Goal: Information Seeking & Learning: Check status

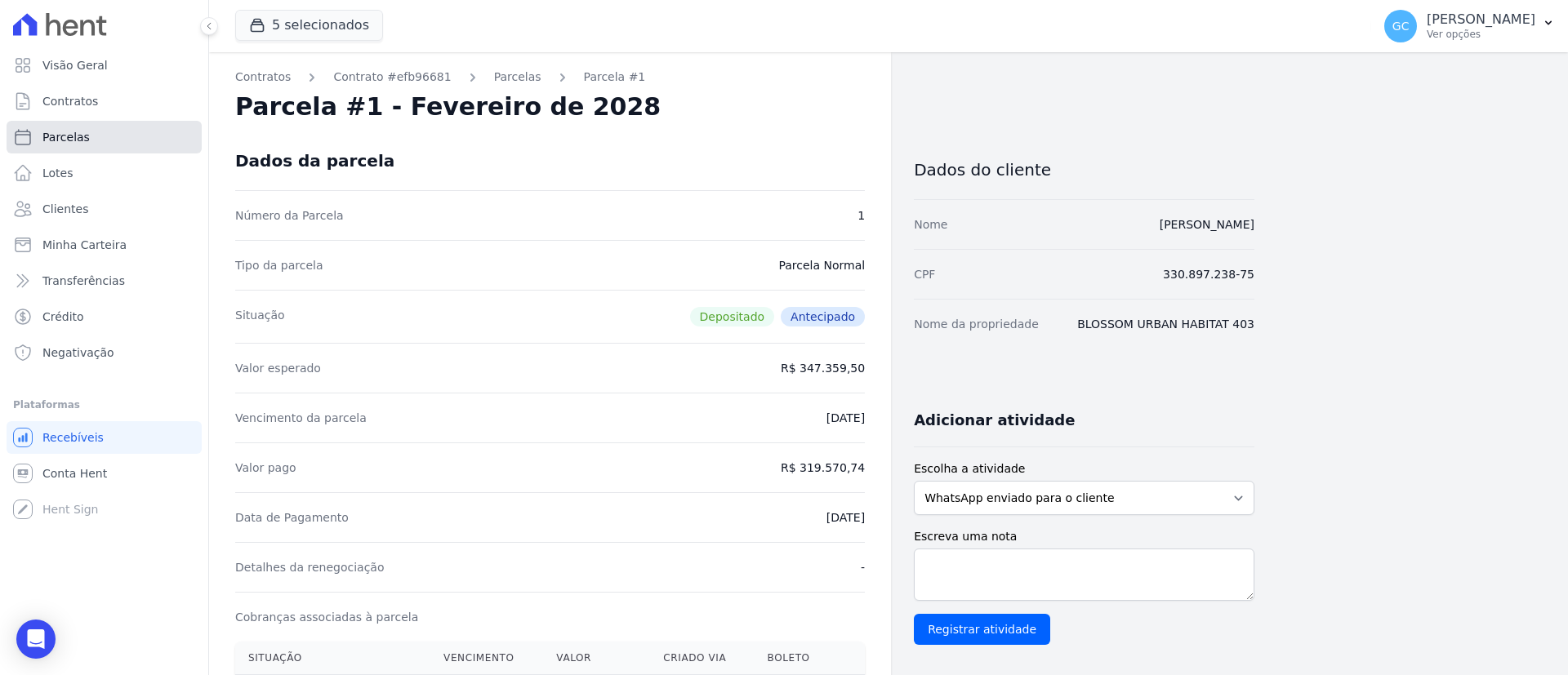
click at [106, 144] on link "Parcelas" at bounding box center [103, 136] width 195 height 33
select select
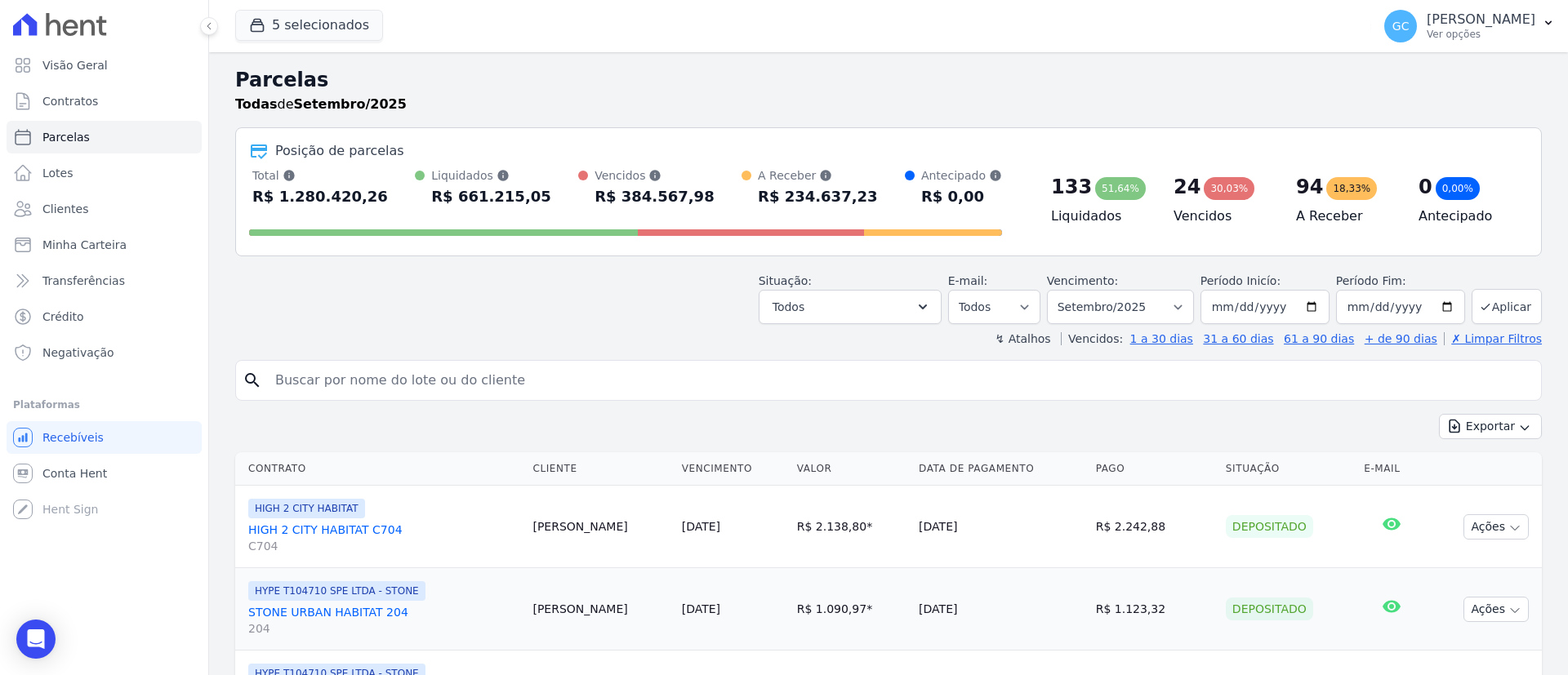
click at [479, 376] on input "search" at bounding box center [899, 380] width 1269 height 33
paste input "[PERSON_NAME]"
type input "[PERSON_NAME]"
select select
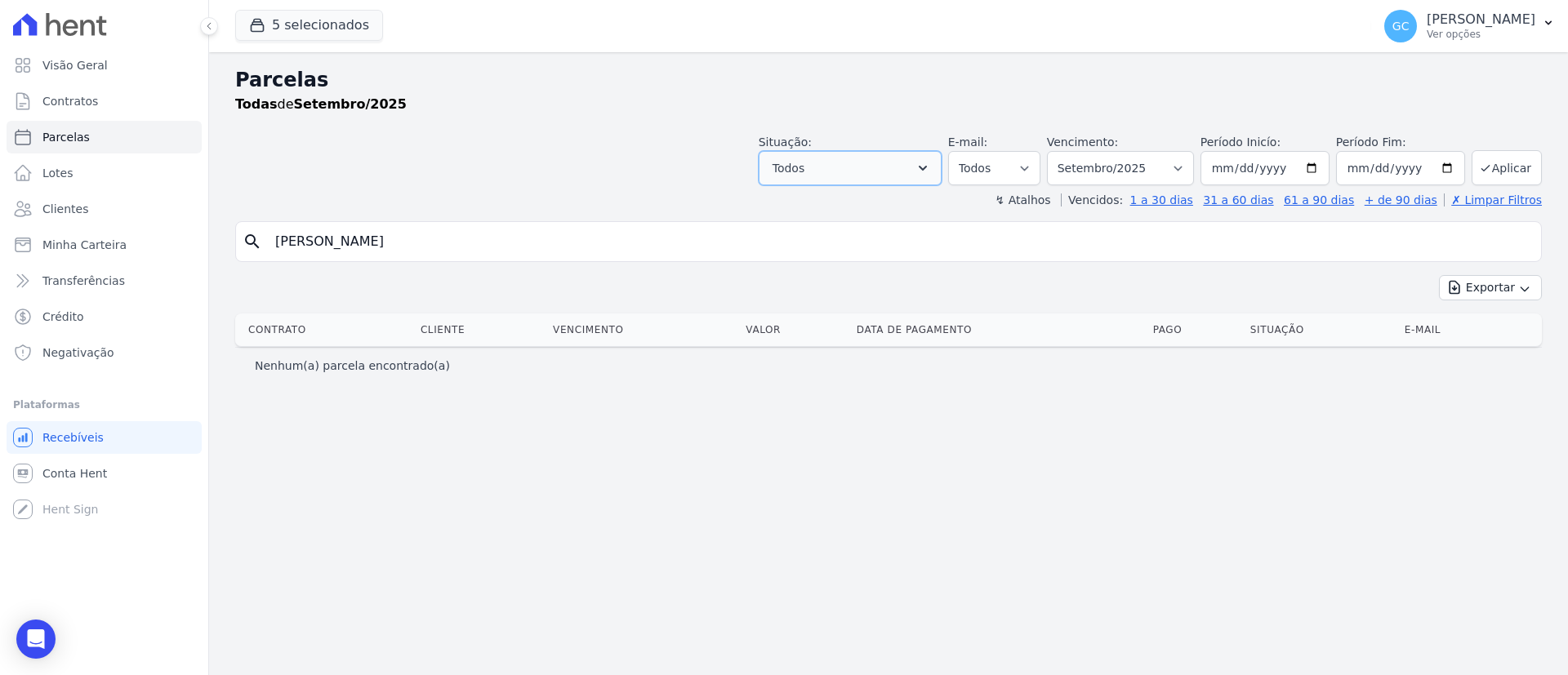
click at [879, 169] on button "Todos" at bounding box center [849, 168] width 183 height 34
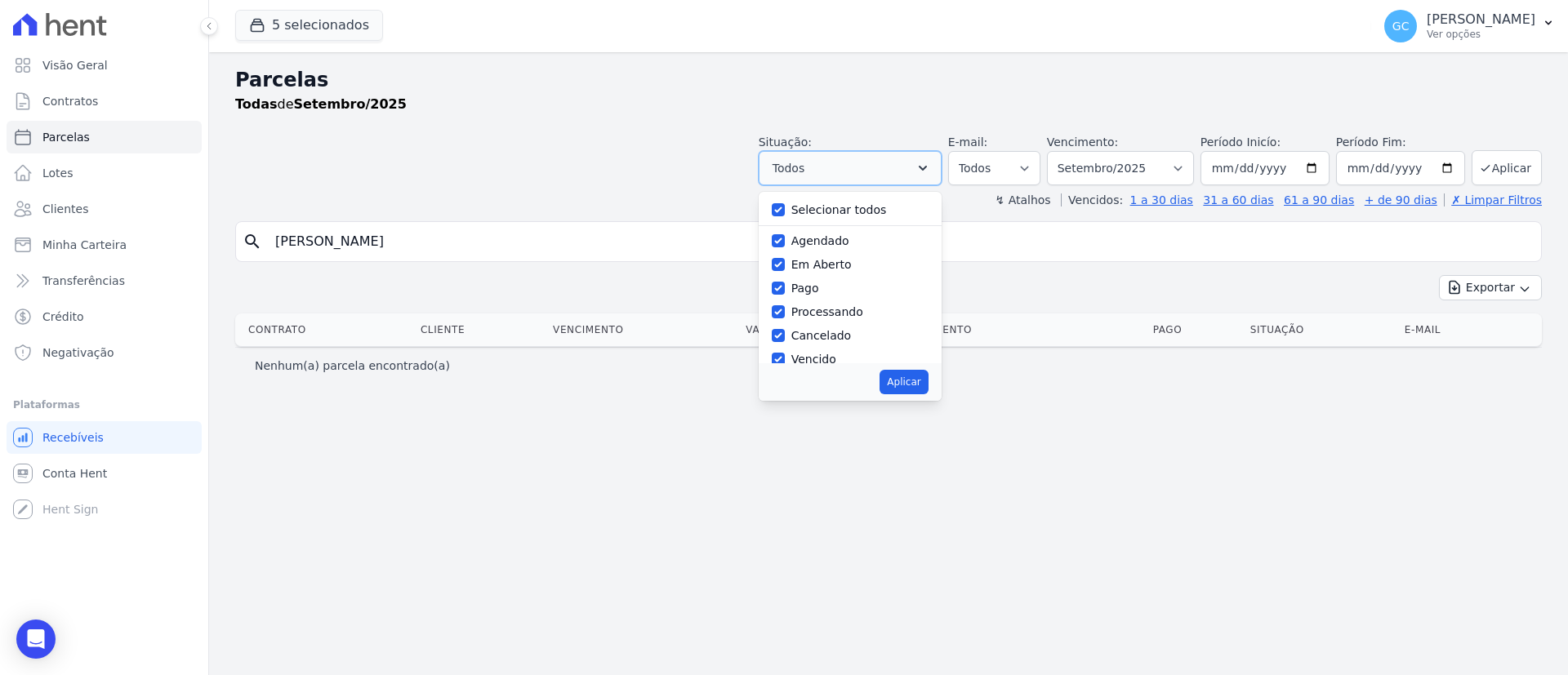
click at [879, 169] on button "Todos" at bounding box center [849, 168] width 183 height 34
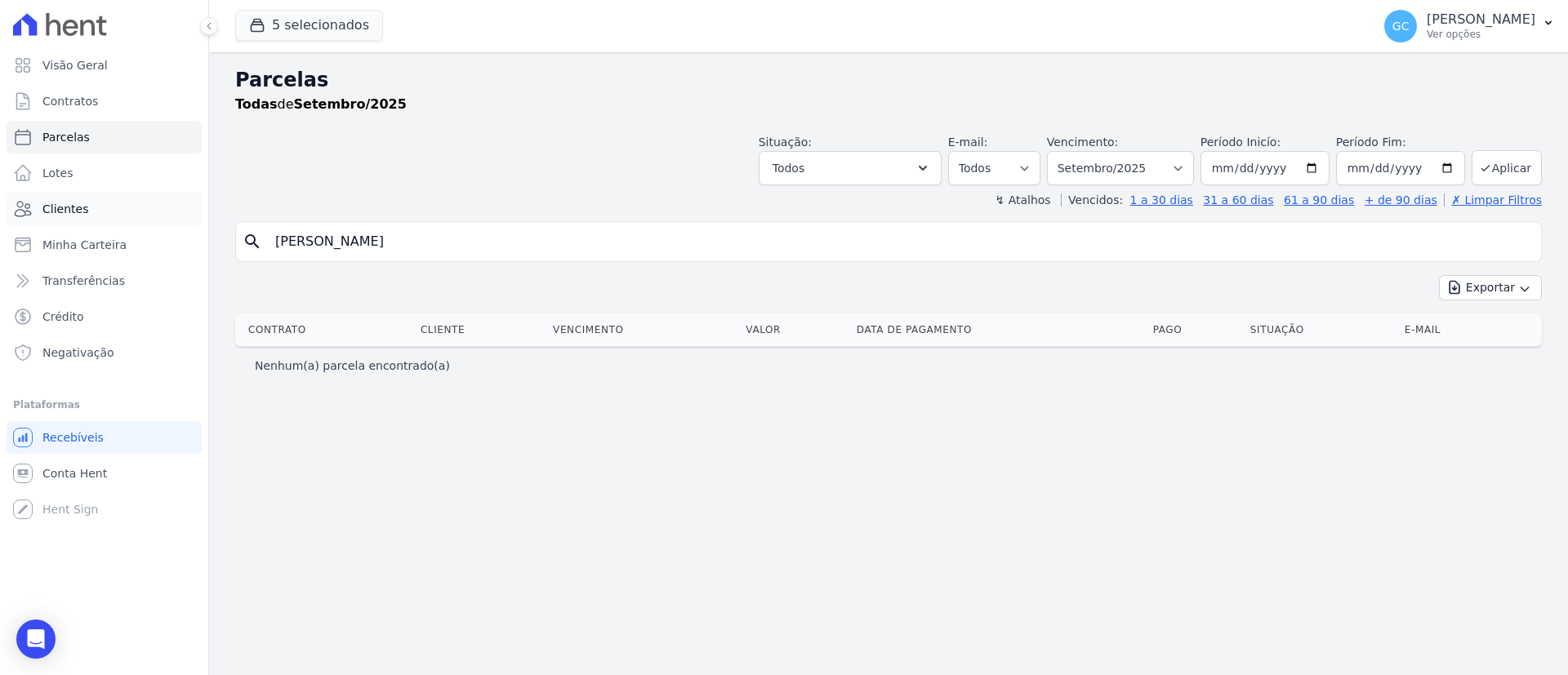
click at [87, 203] on link "Clientes" at bounding box center [103, 209] width 195 height 33
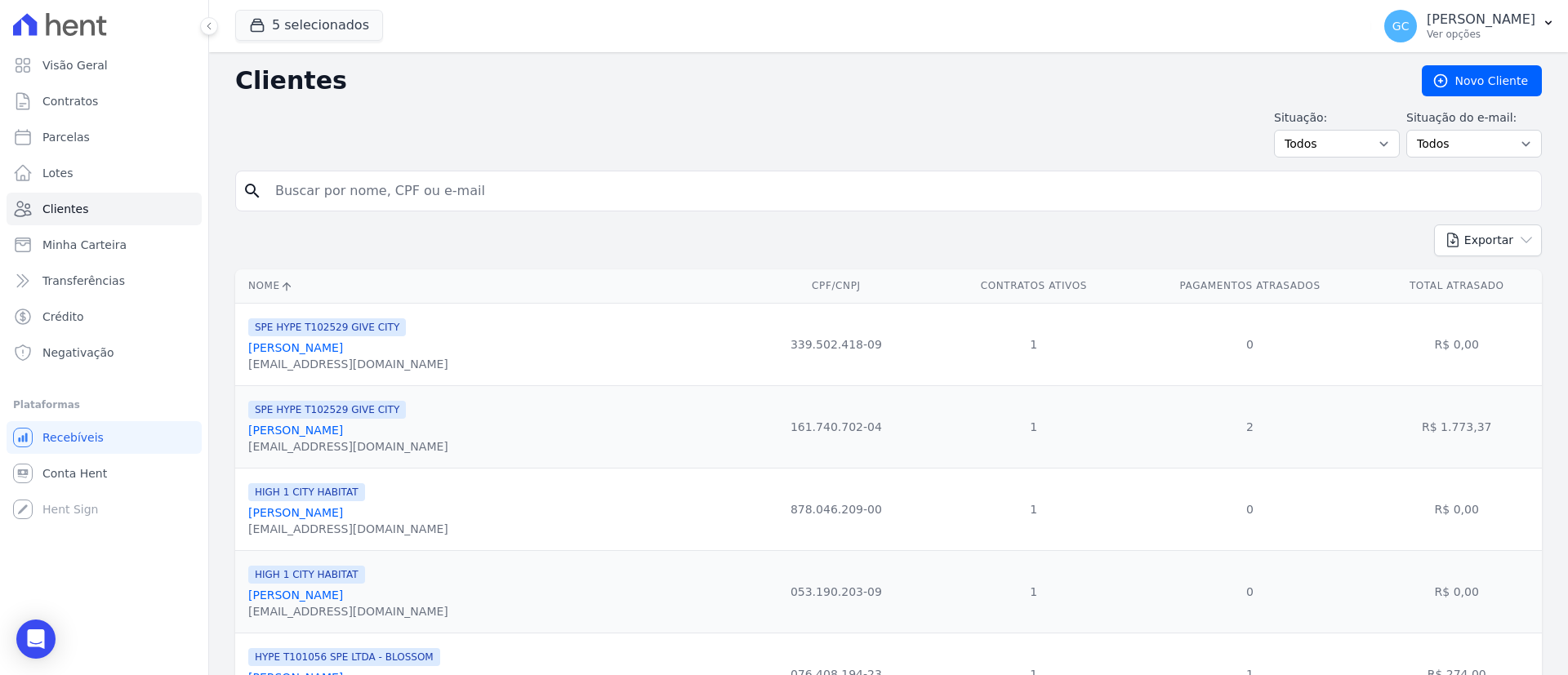
click at [433, 171] on div "search" at bounding box center [888, 191] width 1307 height 41
click at [475, 200] on input "search" at bounding box center [899, 191] width 1269 height 33
paste input "[PERSON_NAME]"
type input "[PERSON_NAME],"
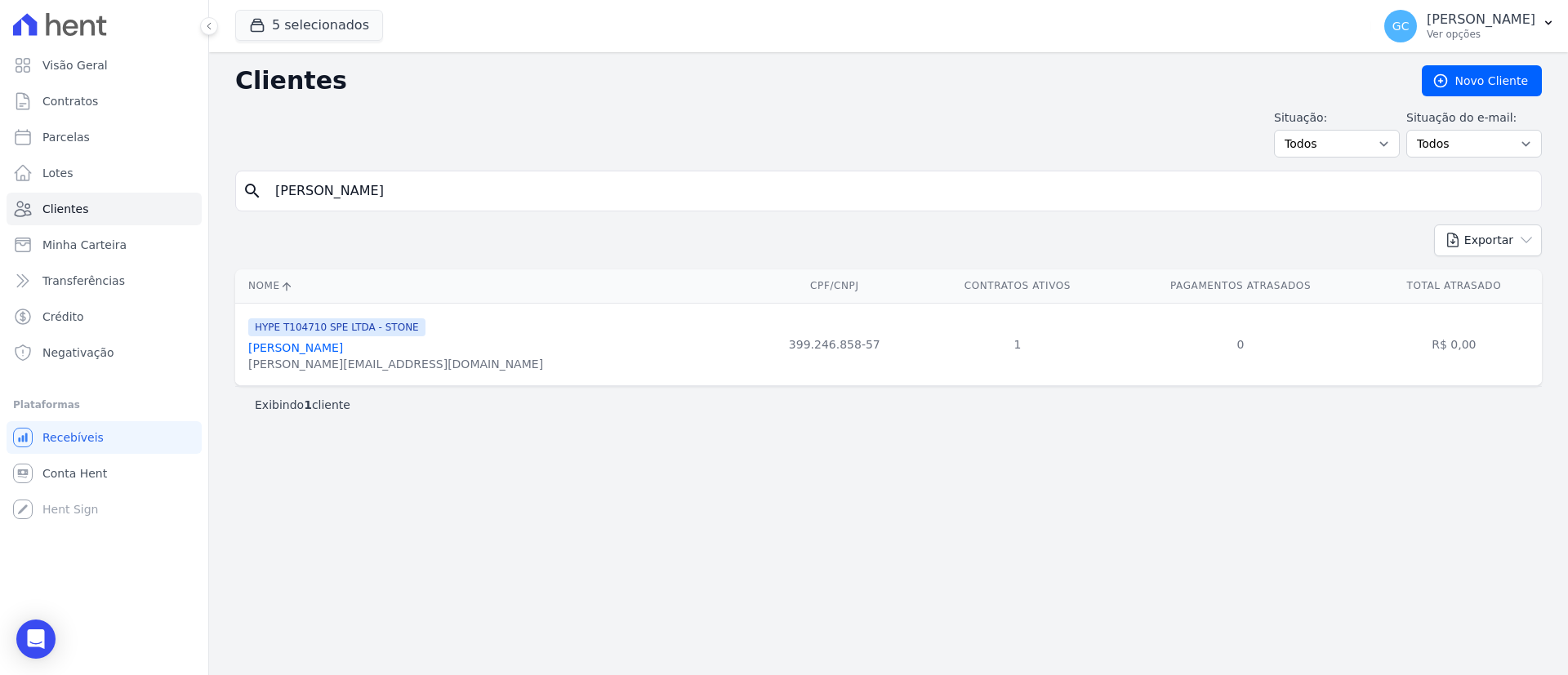
click at [342, 342] on link "[PERSON_NAME]" at bounding box center [295, 348] width 95 height 13
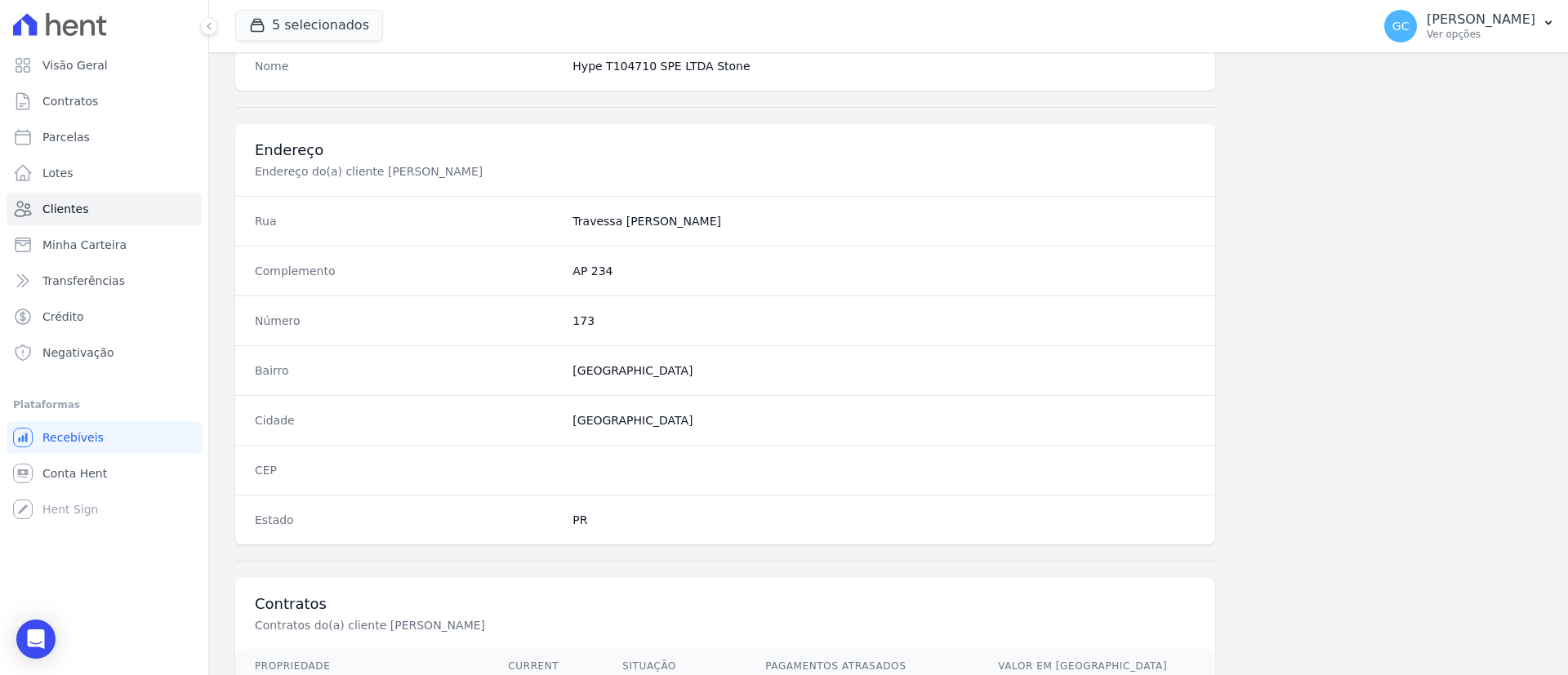
scroll to position [852, 0]
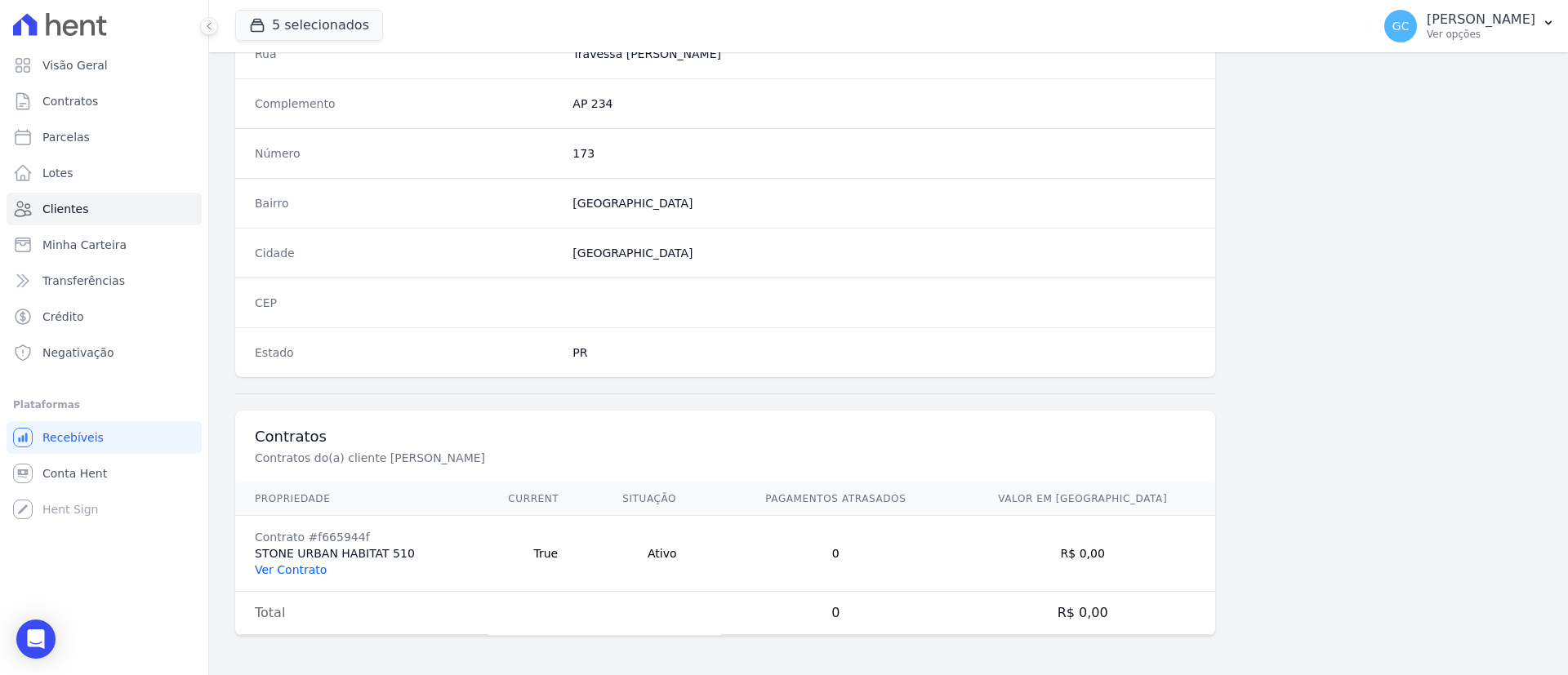
click at [301, 565] on link "Ver Contrato" at bounding box center [291, 570] width 72 height 13
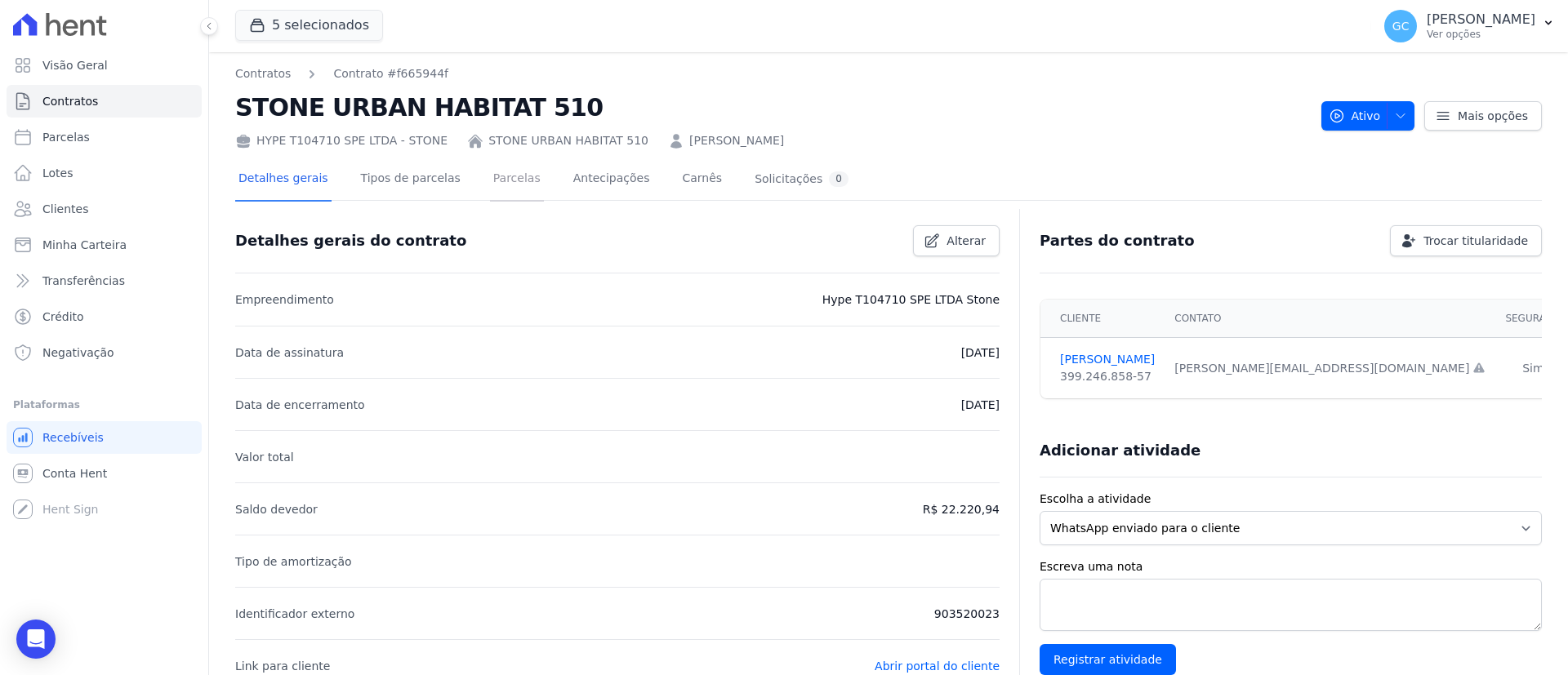
click at [490, 188] on link "Parcelas" at bounding box center [516, 180] width 54 height 44
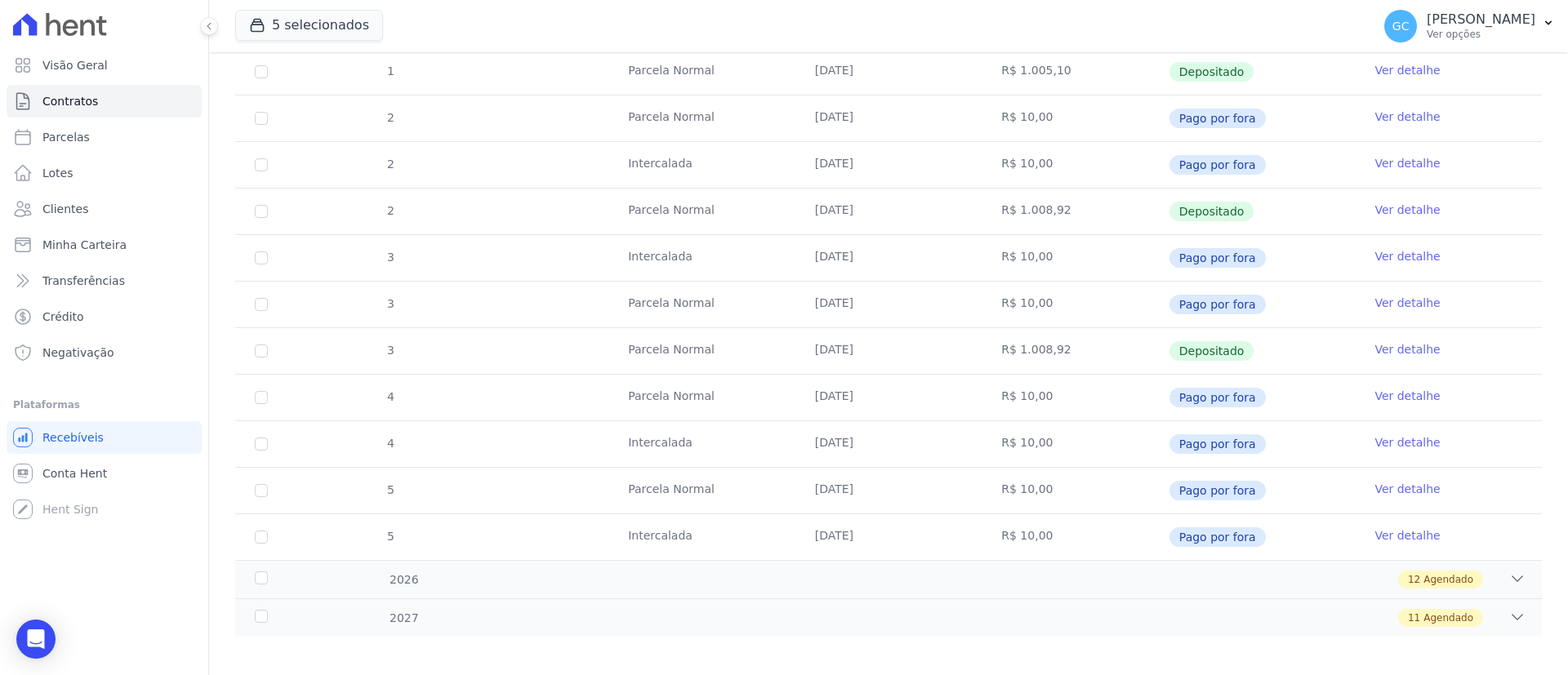
scroll to position [399, 0]
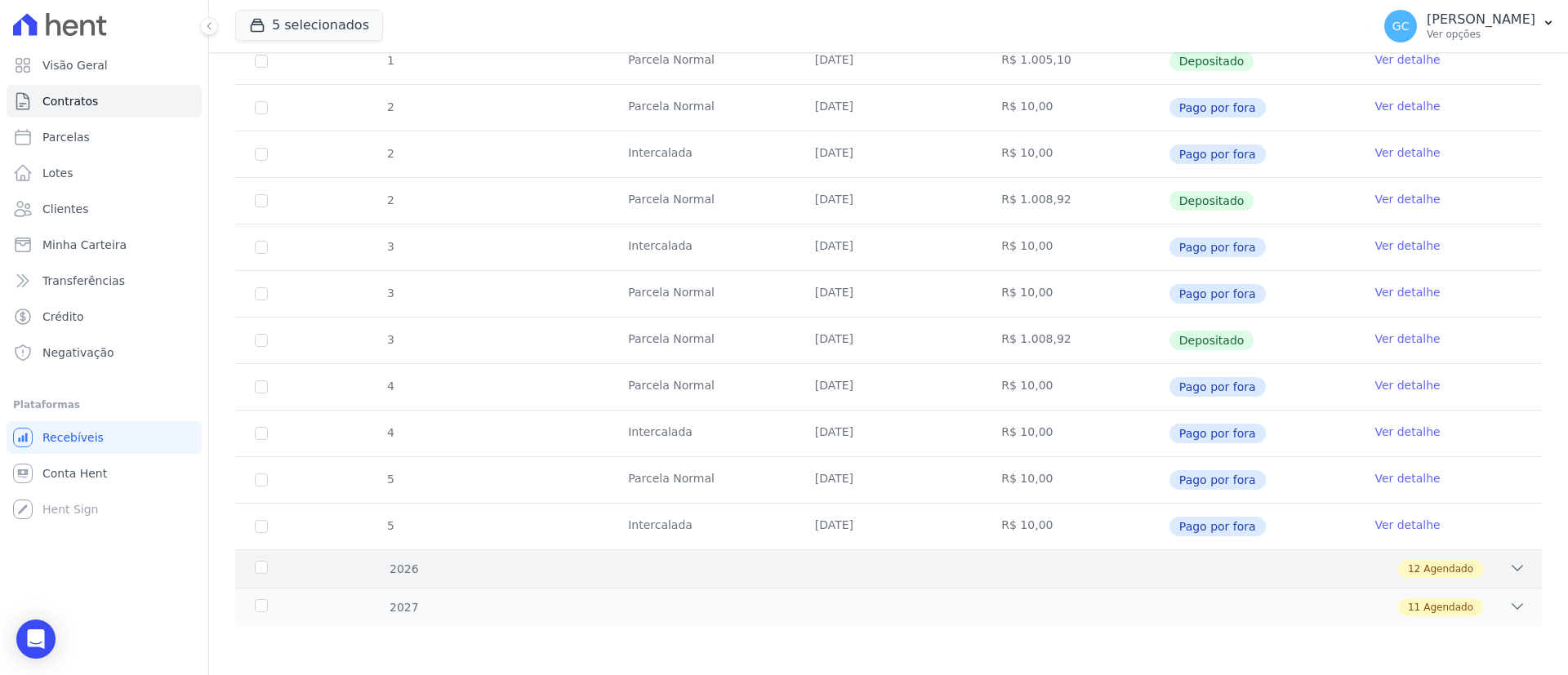
click at [617, 556] on div "2026 12 Agendado" at bounding box center [888, 568] width 1307 height 38
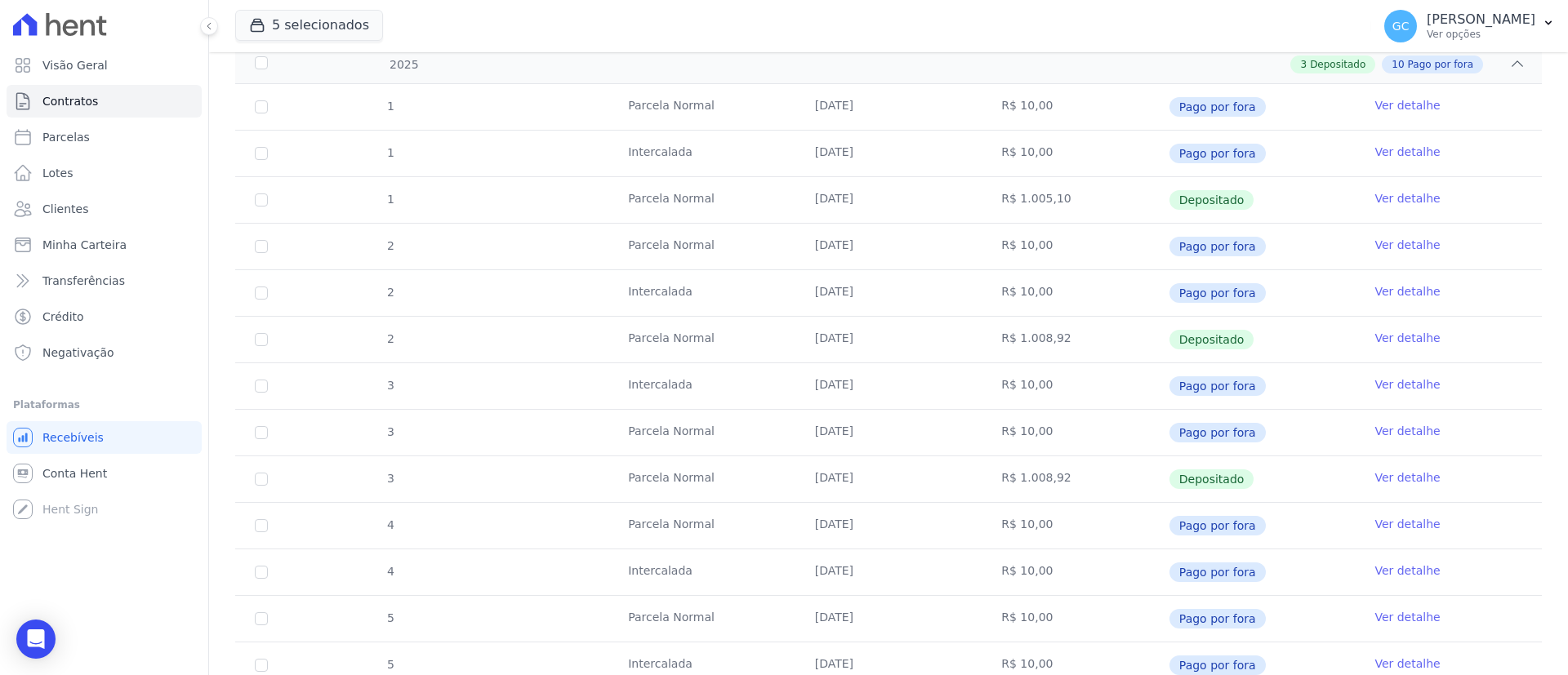
scroll to position [0, 0]
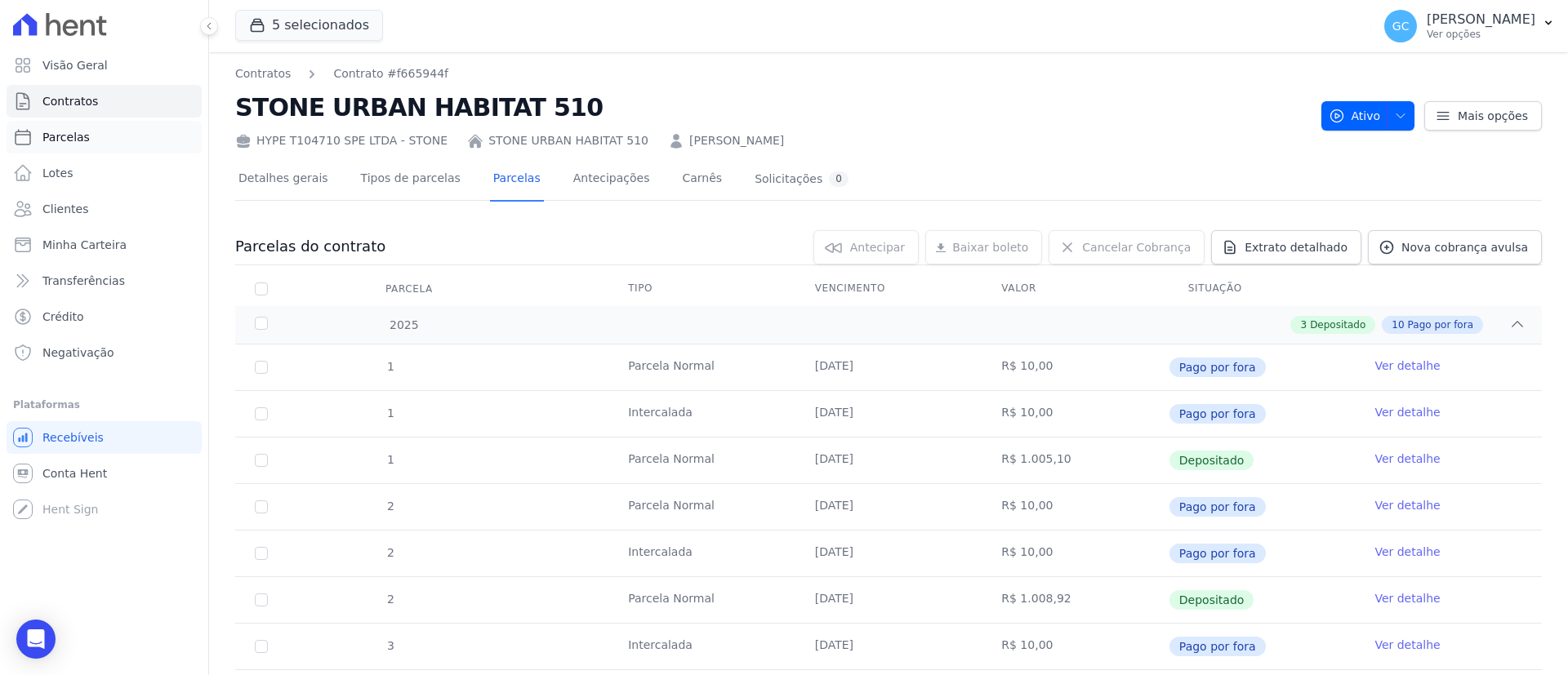
click at [82, 144] on span "Parcelas" at bounding box center [66, 137] width 47 height 16
select select
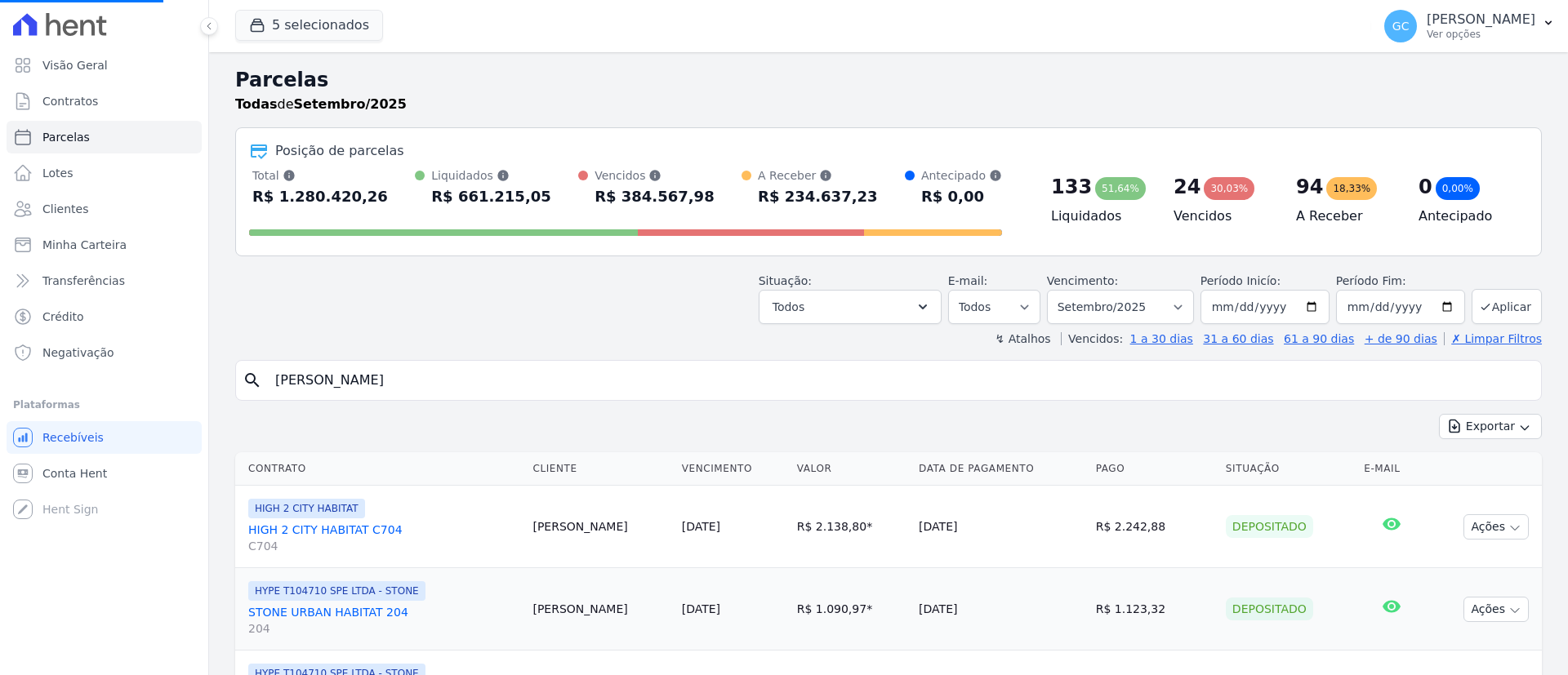
select select
click at [493, 388] on input "search" at bounding box center [899, 380] width 1269 height 33
paste input "[PERSON_NAME]"
type input "[PERSON_NAME]"
select select
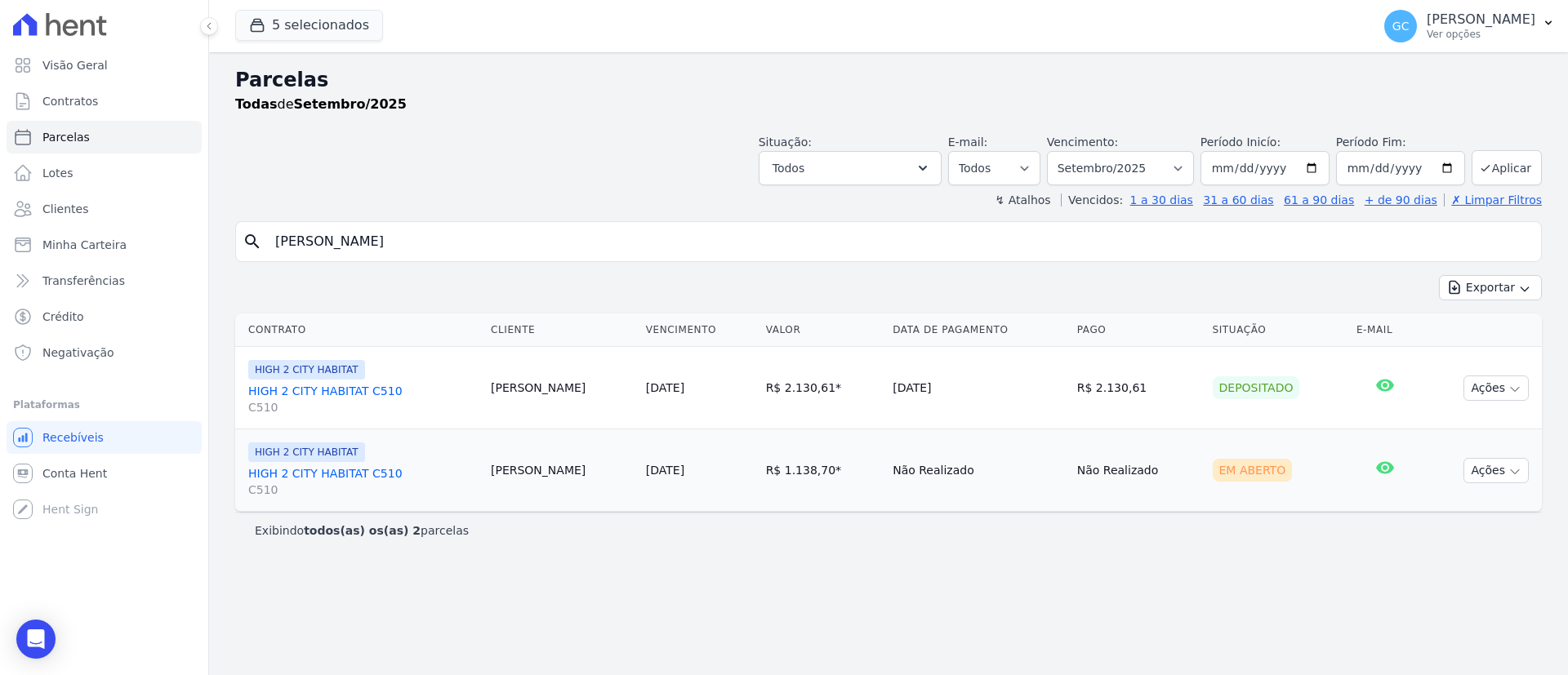
click at [358, 391] on link "HIGH 2 CITY HABITAT C510 C510" at bounding box center [362, 399] width 229 height 33
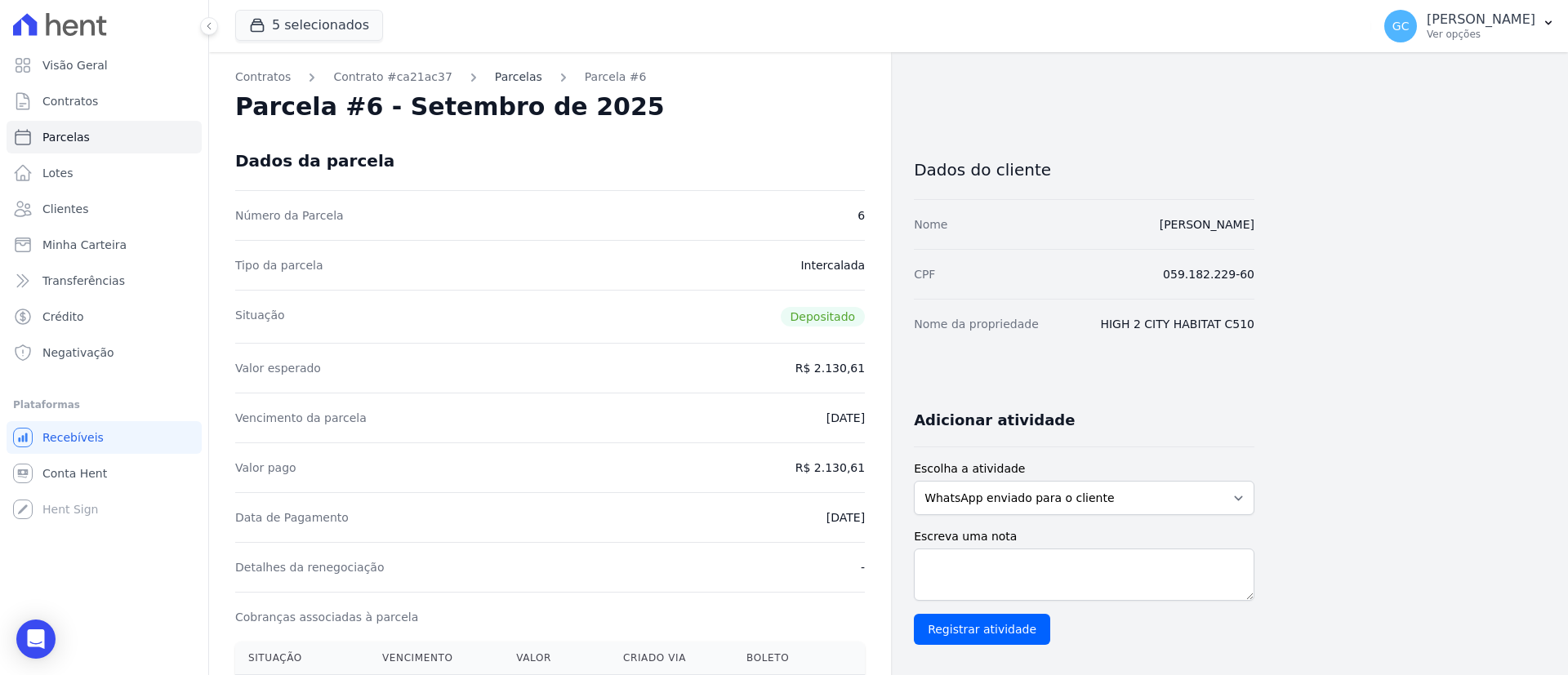
click at [495, 77] on link "Parcelas" at bounding box center [518, 77] width 47 height 17
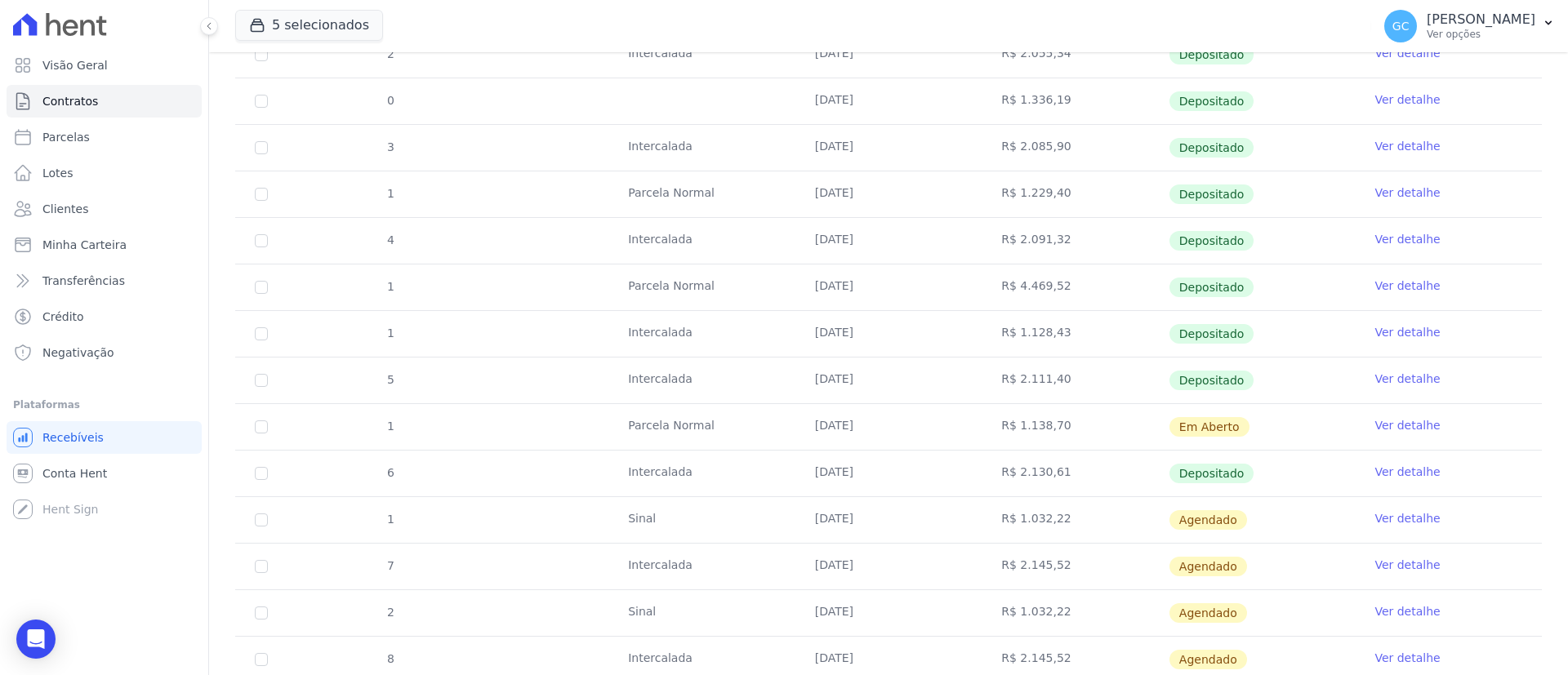
scroll to position [490, 0]
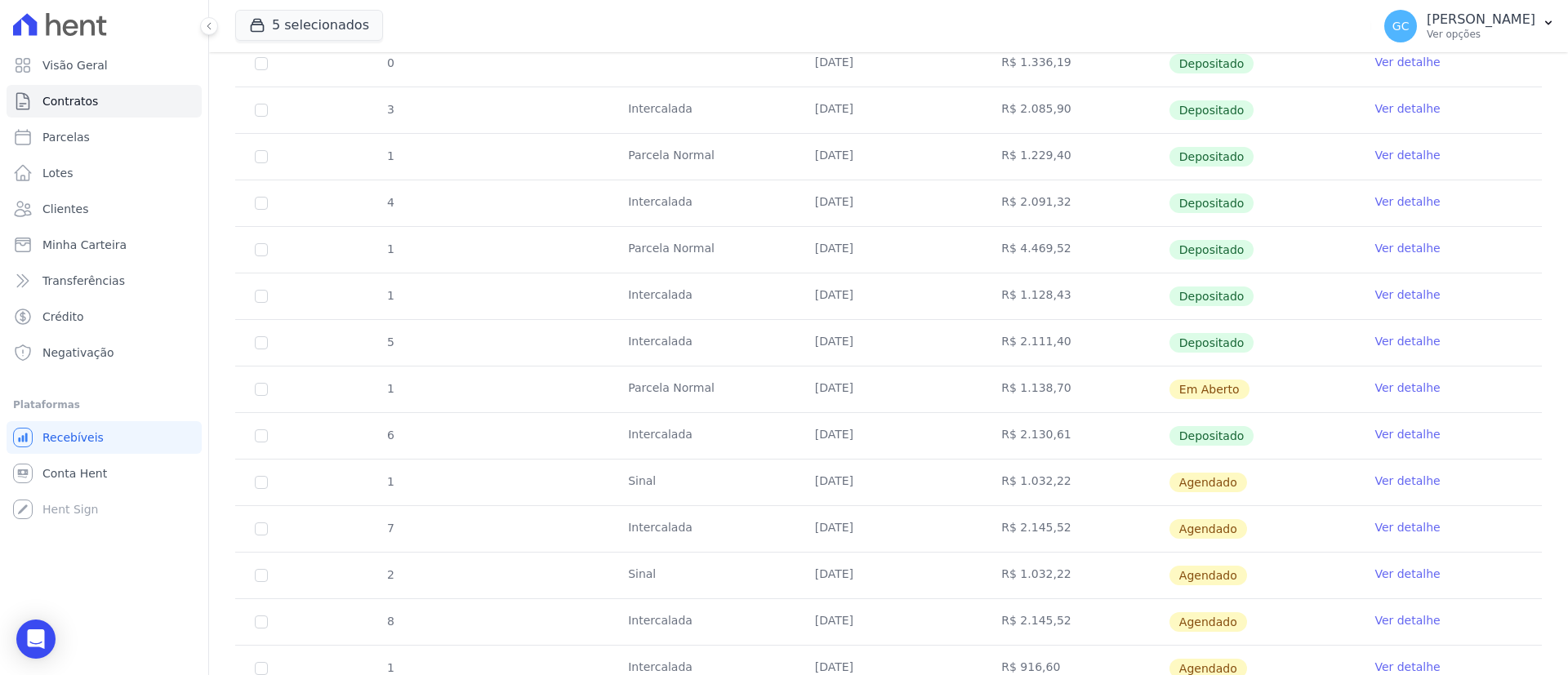
drag, startPoint x: 777, startPoint y: 292, endPoint x: 1315, endPoint y: 297, distance: 538.0
click at [1315, 297] on tr "1 [GEOGRAPHIC_DATA] [DATE] R$ 1.128,43 Depositado Ver detalhe" at bounding box center [888, 296] width 1307 height 46
click at [1396, 290] on link "Ver detalhe" at bounding box center [1407, 294] width 65 height 16
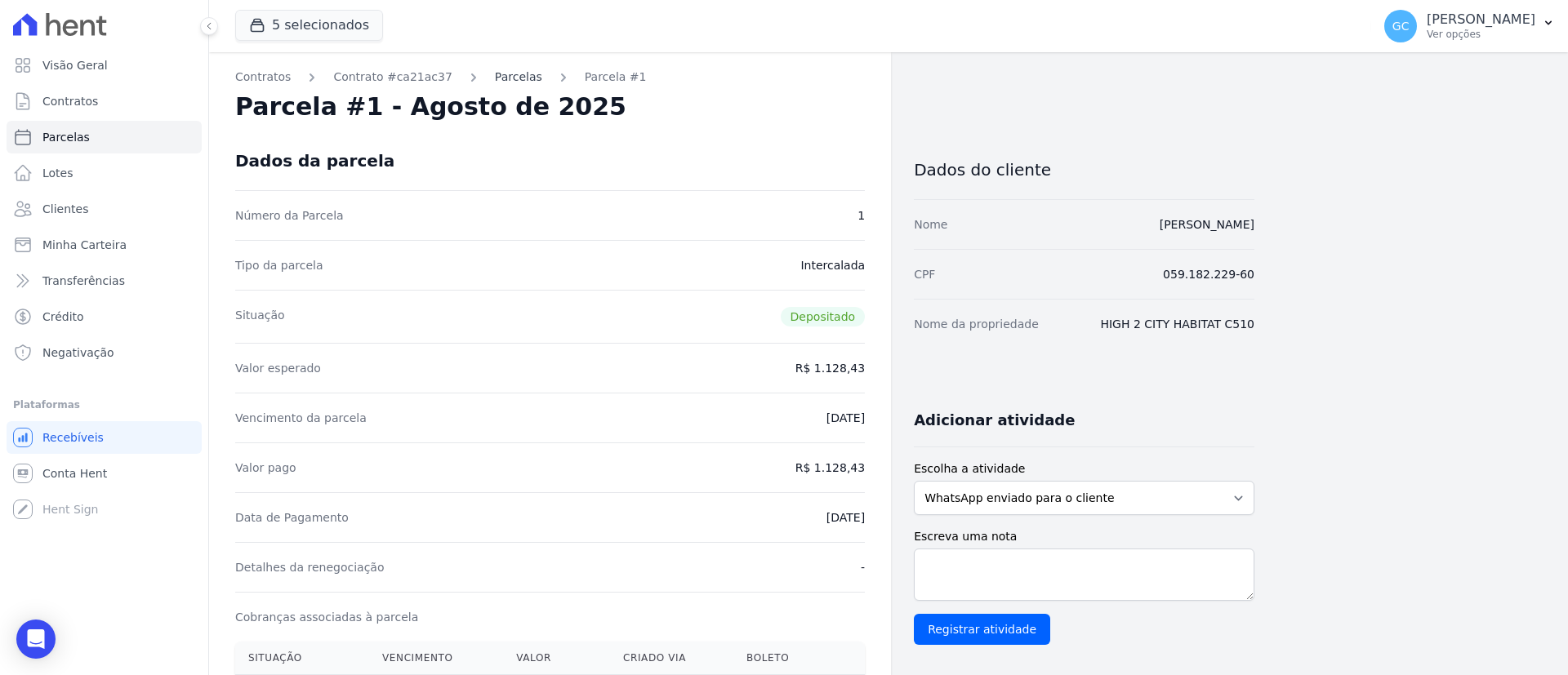
click at [498, 78] on link "Parcelas" at bounding box center [518, 77] width 47 height 17
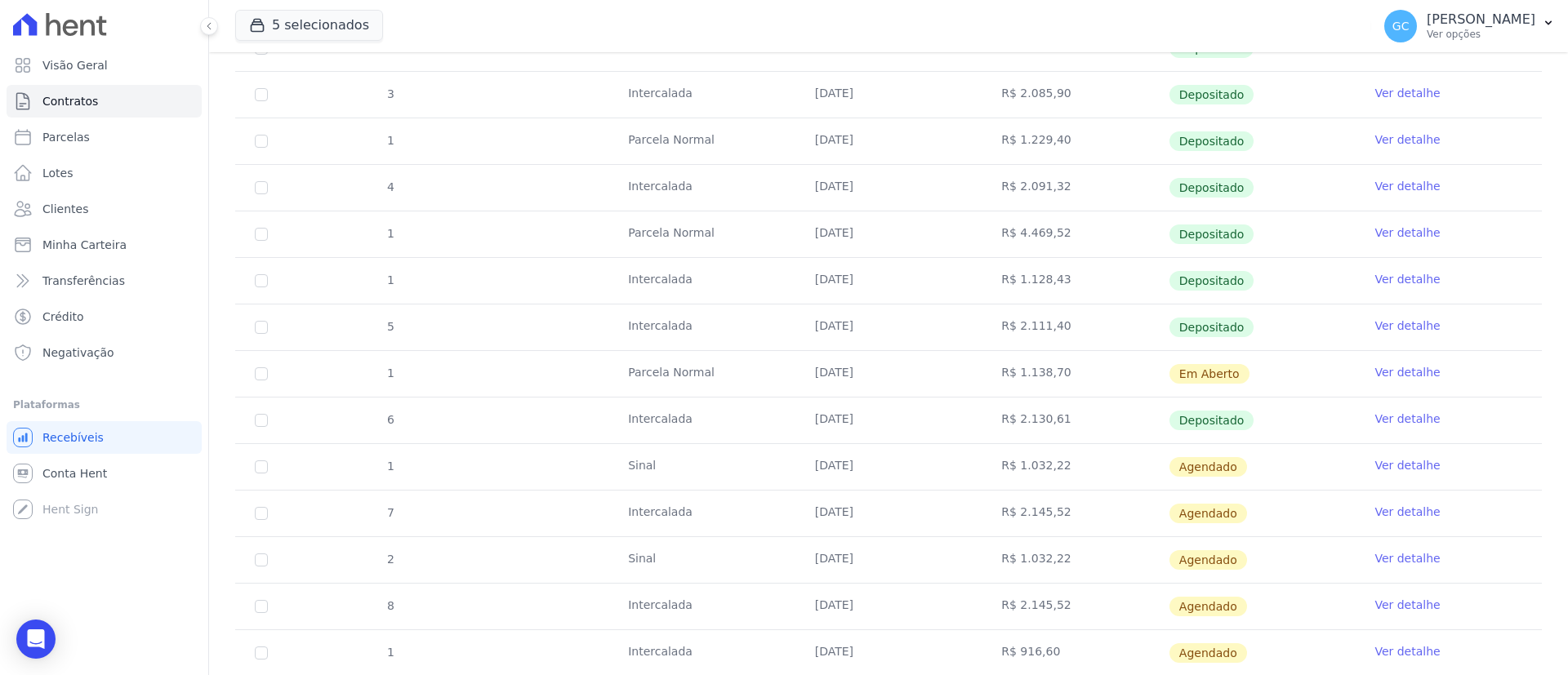
scroll to position [367, 0]
drag, startPoint x: 812, startPoint y: 359, endPoint x: 1429, endPoint y: 460, distance: 625.2
click at [1429, 460] on tbody "1 [GEOGRAPHIC_DATA] [DATE] R$ 1.428,01 Depositado Ver detalhe 1 [GEOGRAPHIC_DAT…" at bounding box center [888, 418] width 1307 height 883
click at [1378, 367] on link "Ver detalhe" at bounding box center [1407, 370] width 65 height 16
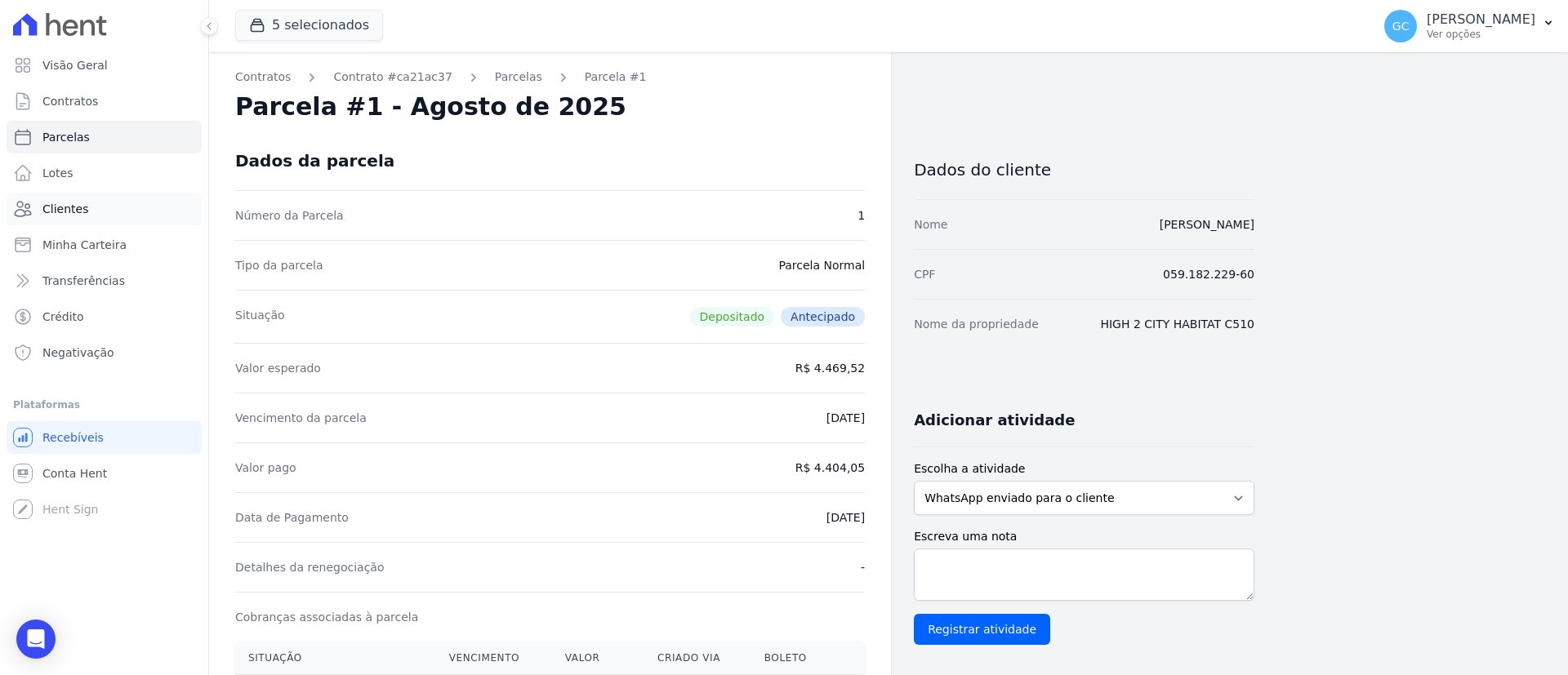
click at [73, 222] on link "Clientes" at bounding box center [103, 209] width 195 height 33
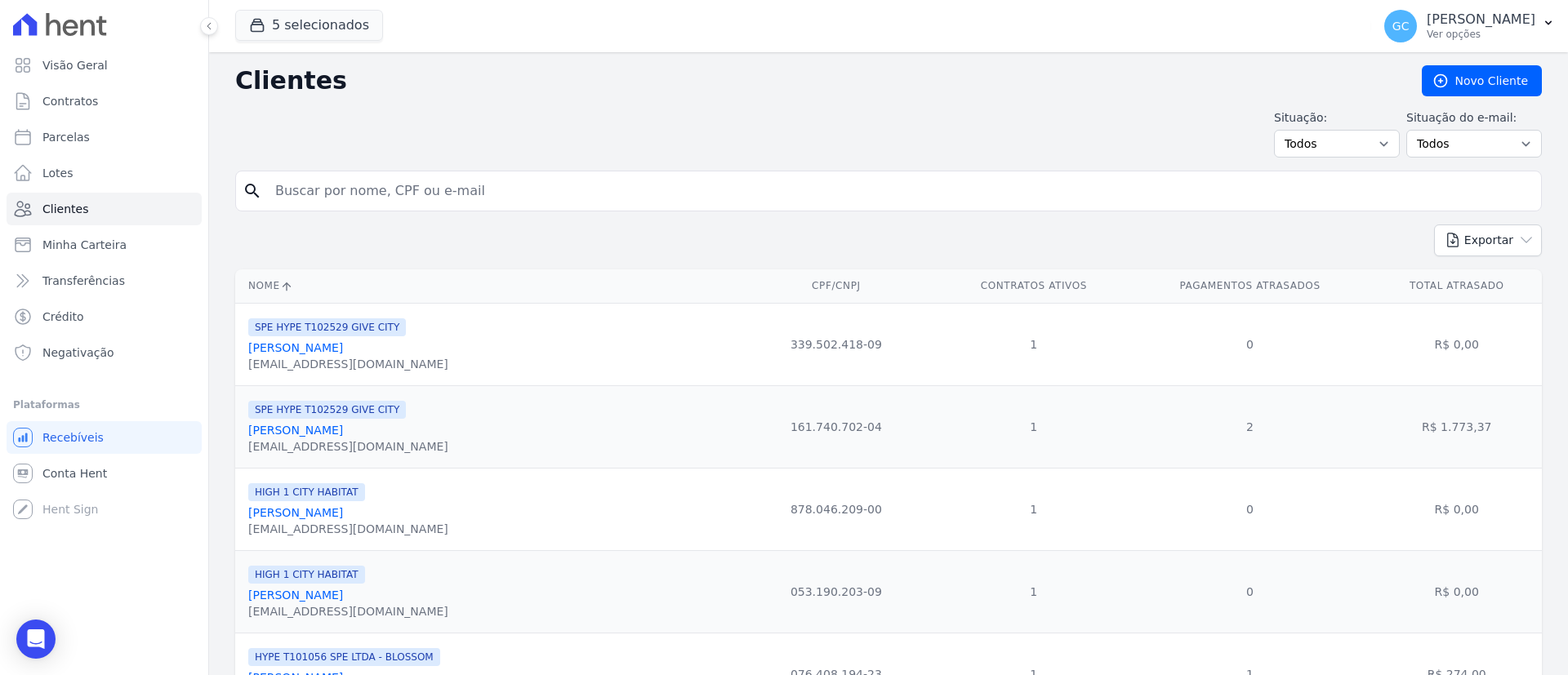
click at [600, 192] on input "search" at bounding box center [899, 191] width 1269 height 33
paste input "[PERSON_NAME]"
type input "[PERSON_NAME]"
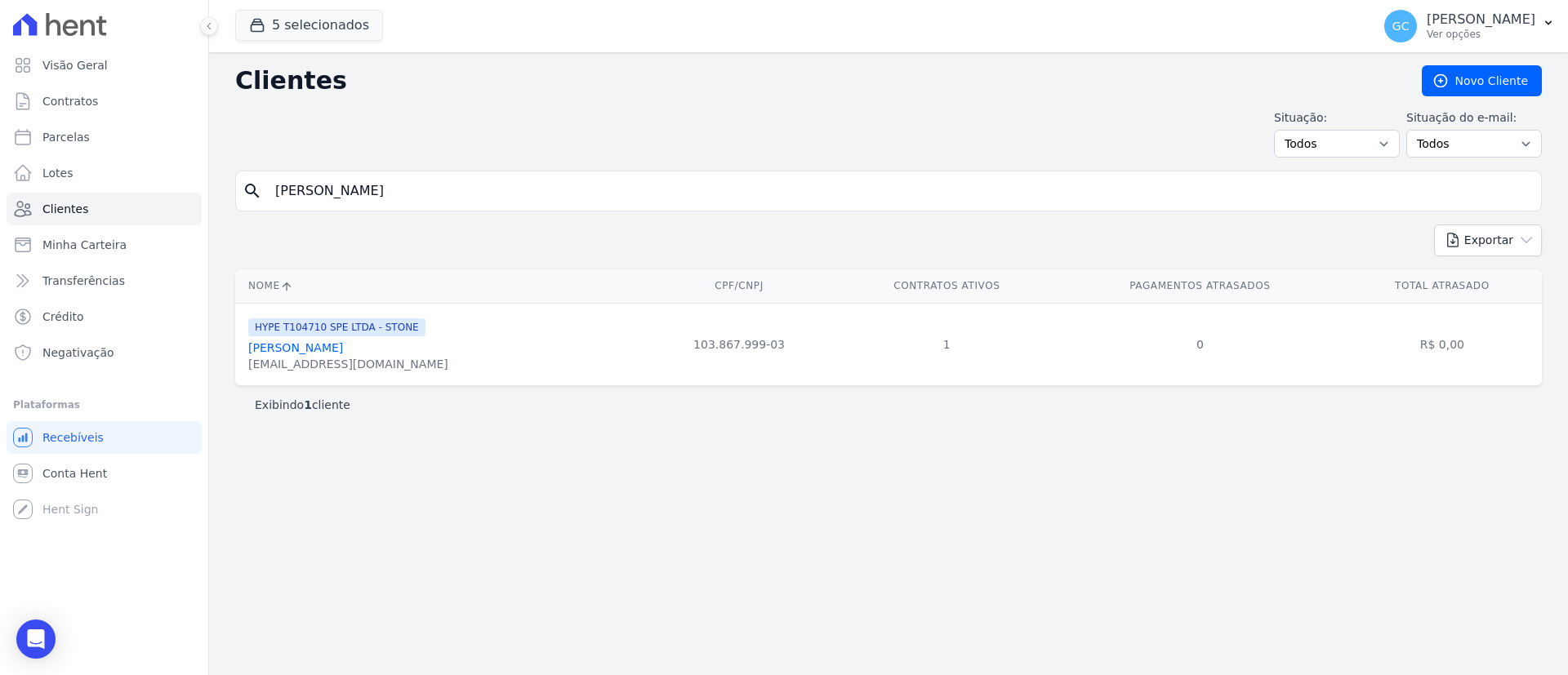
click at [292, 350] on link "[PERSON_NAME]" at bounding box center [295, 348] width 95 height 13
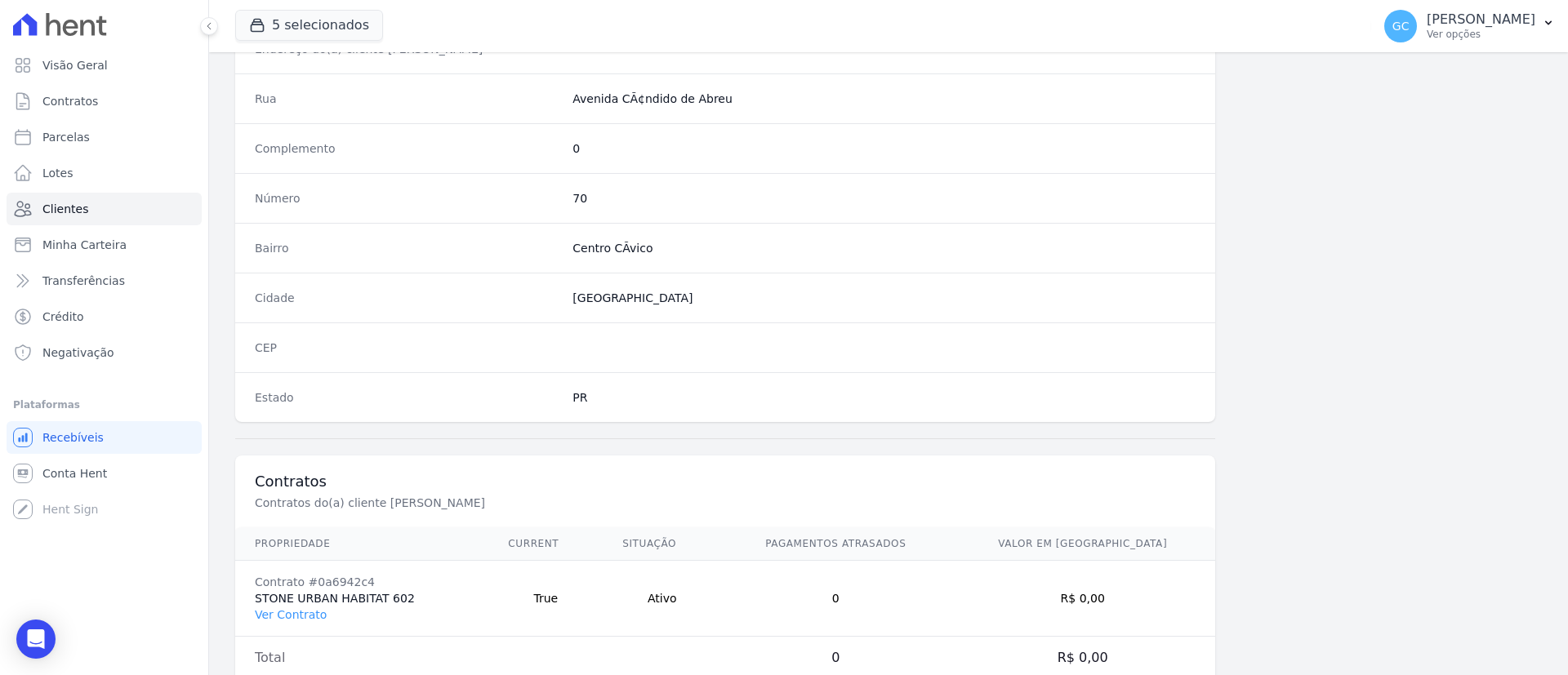
scroll to position [852, 0]
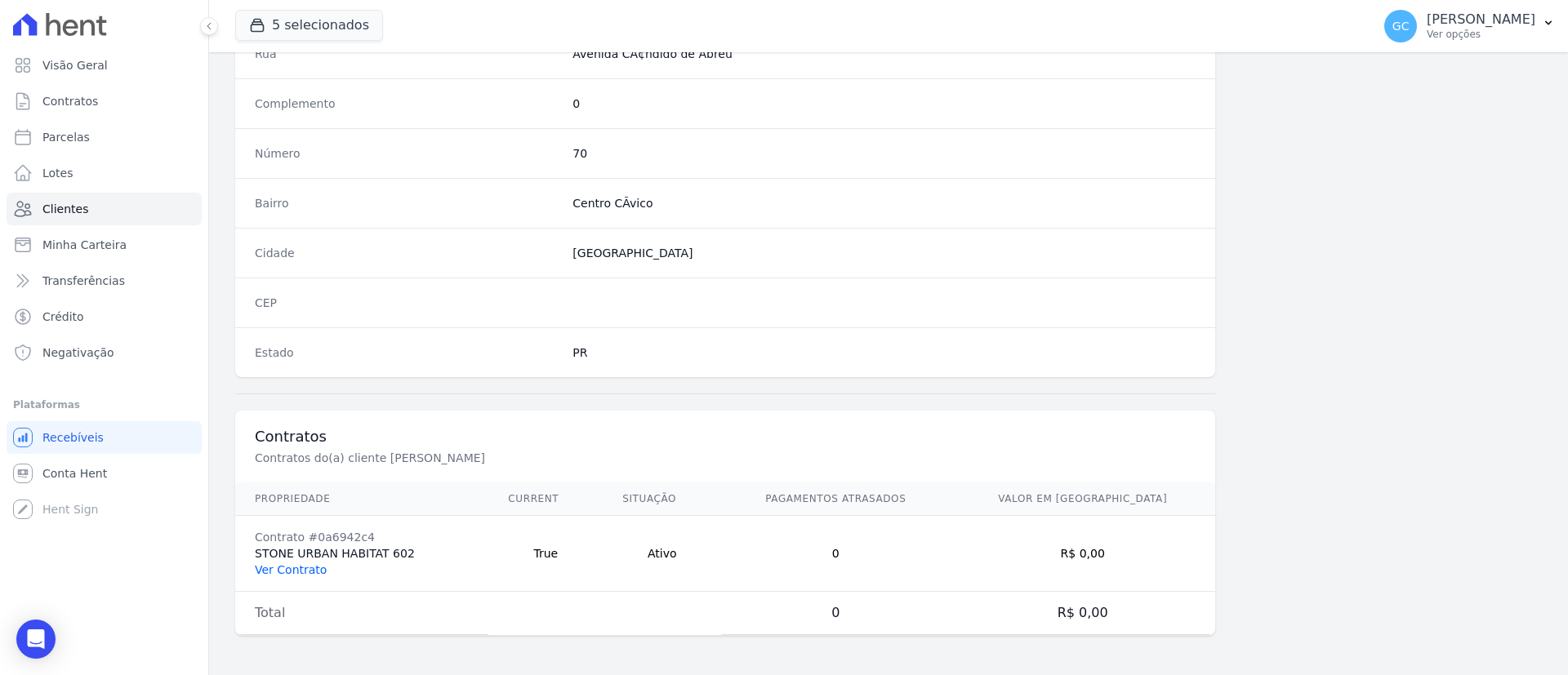
click at [275, 572] on link "Ver Contrato" at bounding box center [291, 570] width 72 height 13
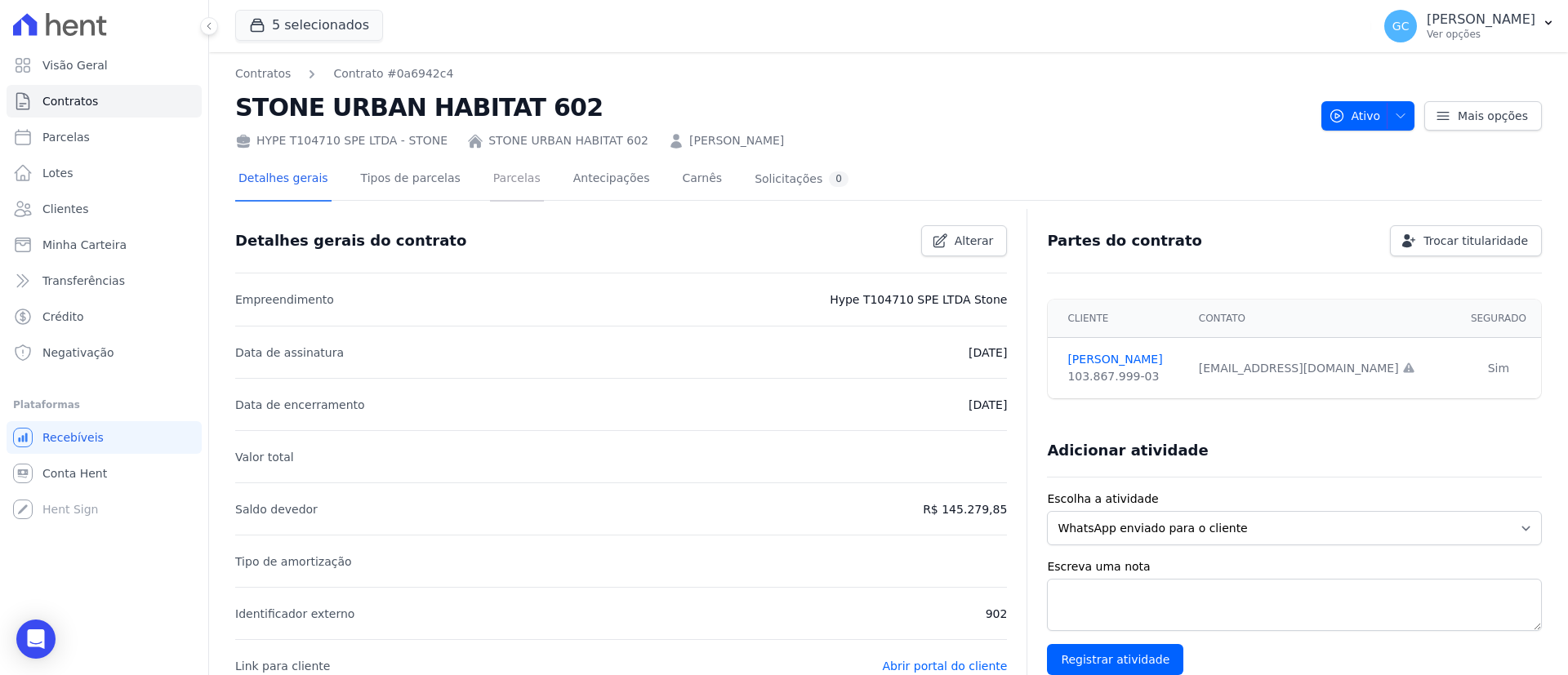
click at [493, 178] on link "Parcelas" at bounding box center [516, 180] width 54 height 44
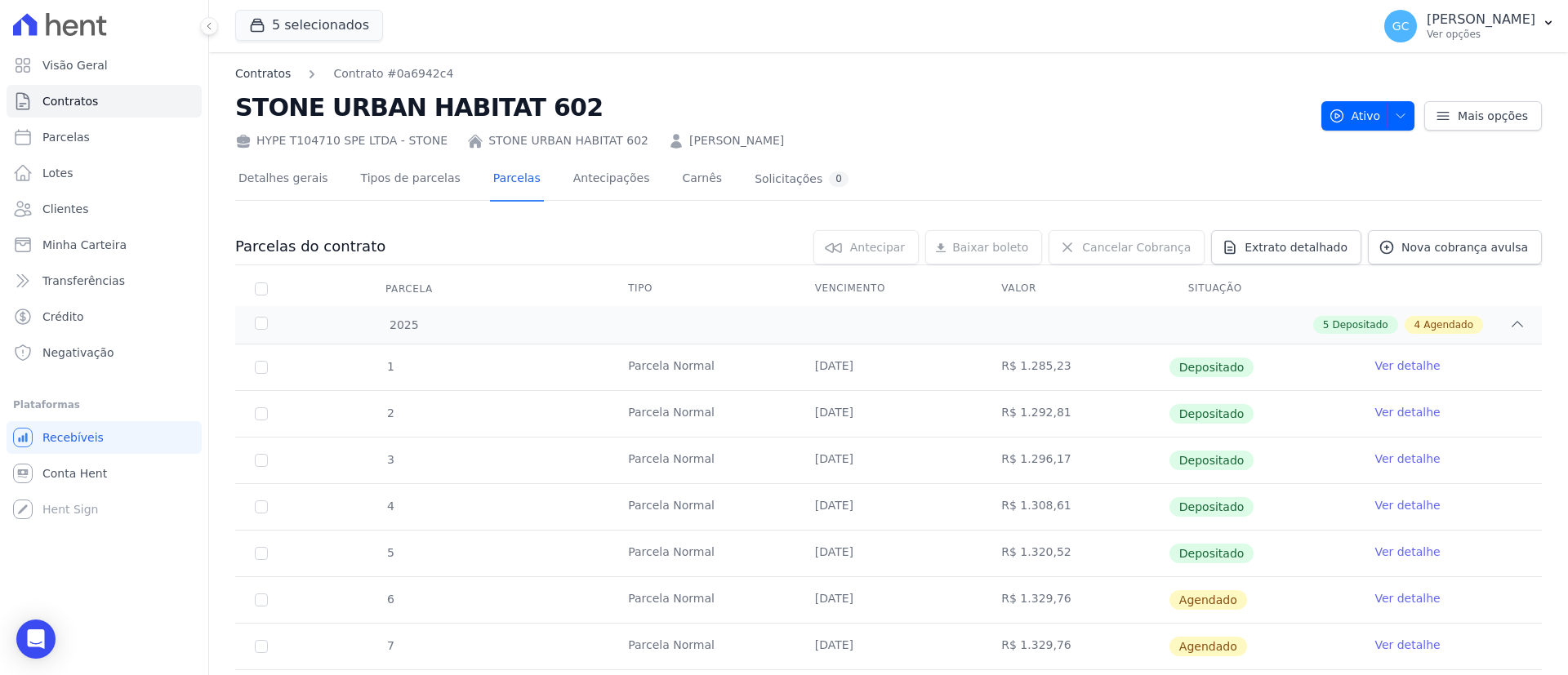
click at [264, 69] on link "Contratos" at bounding box center [263, 73] width 55 height 17
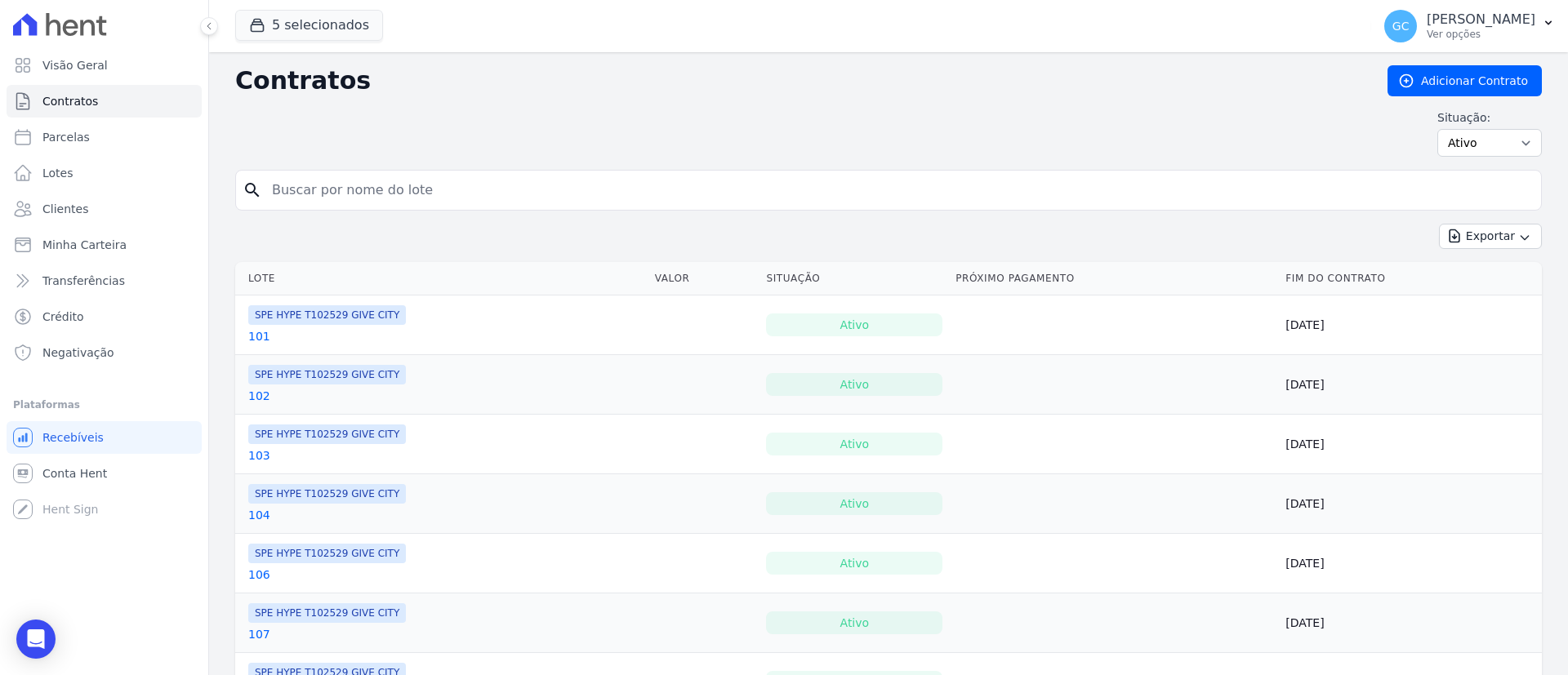
drag, startPoint x: 539, startPoint y: 202, endPoint x: 538, endPoint y: 193, distance: 9.1
click at [539, 202] on input "search" at bounding box center [898, 190] width 1272 height 33
paste input "[PERSON_NAME]"
type input "[PERSON_NAME]"
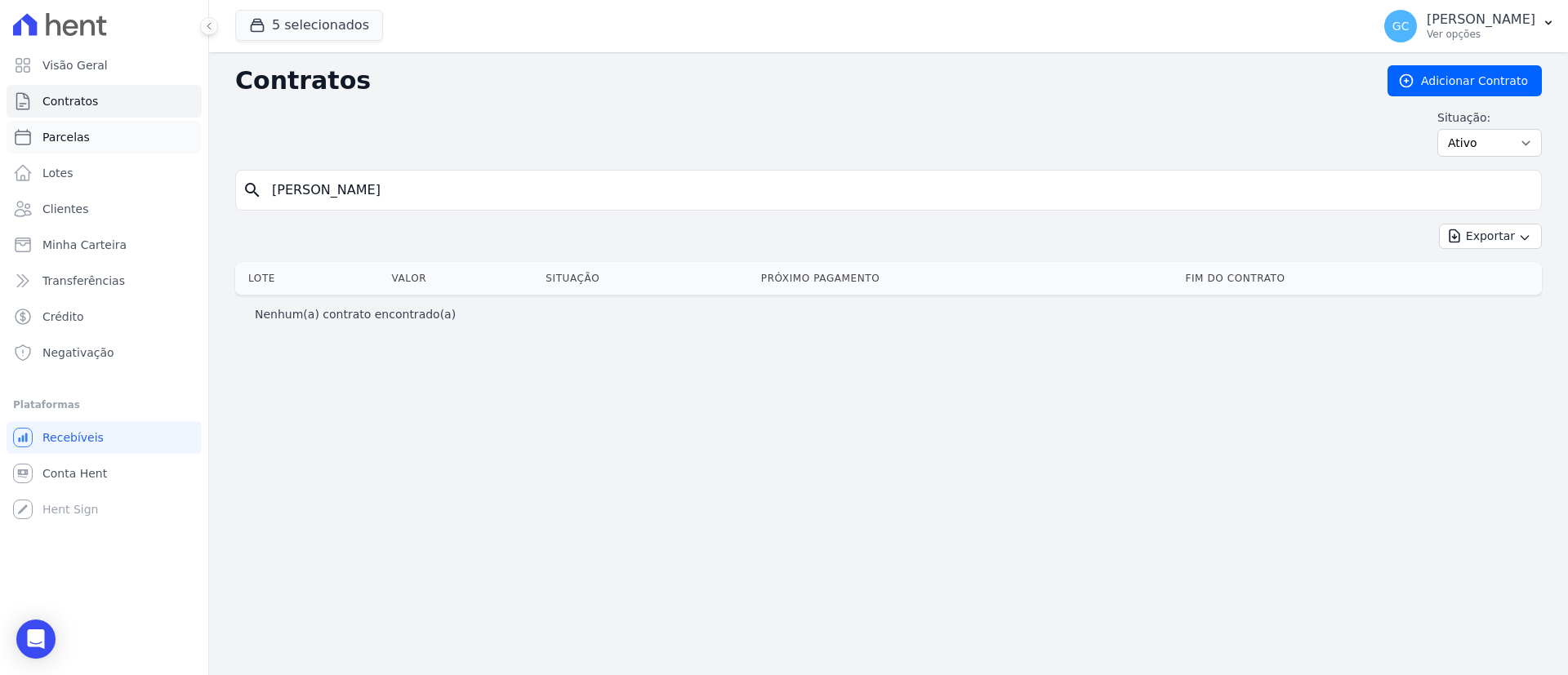
click at [82, 137] on span "Parcelas" at bounding box center [66, 137] width 47 height 16
select select
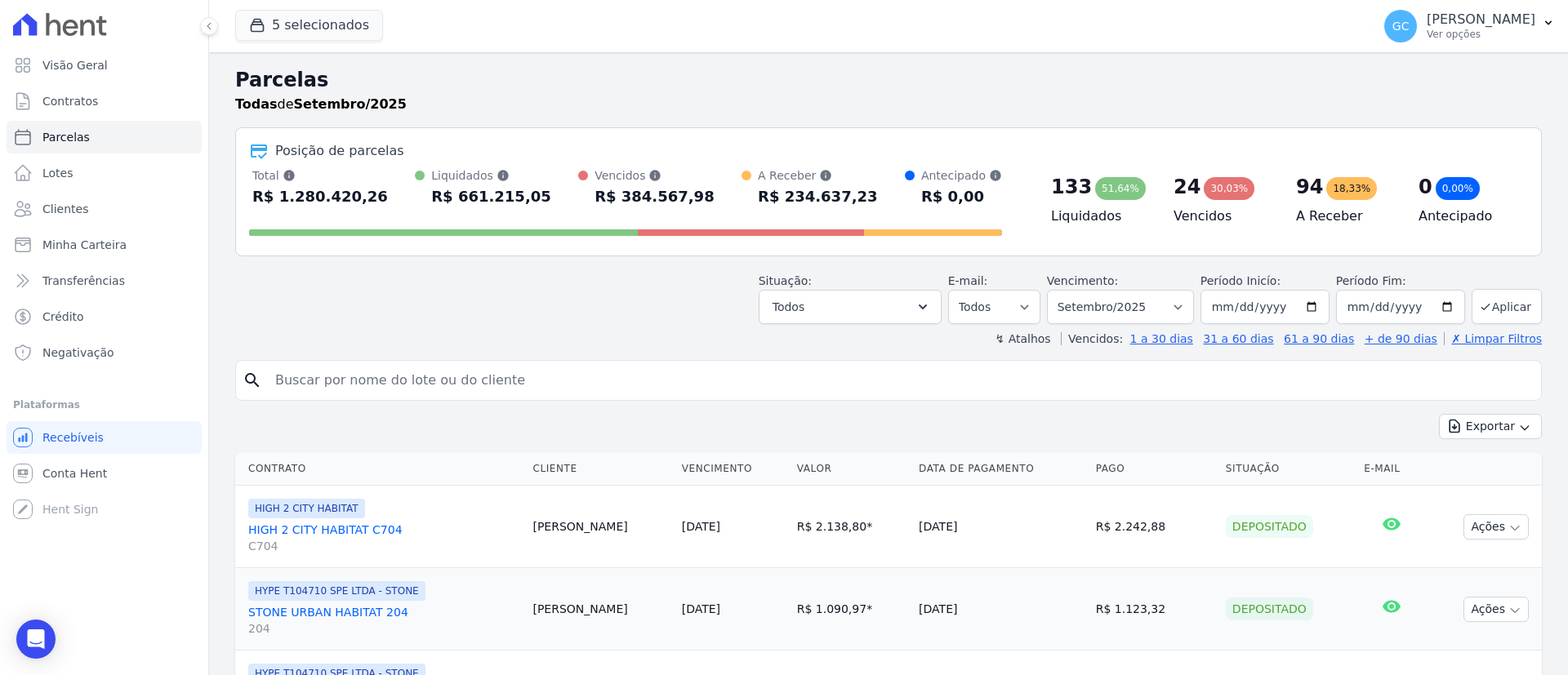
drag, startPoint x: 468, startPoint y: 400, endPoint x: 461, endPoint y: 392, distance: 10.6
click at [459, 384] on input "search" at bounding box center [899, 380] width 1269 height 33
paste input "[PERSON_NAME]"
type input "[PERSON_NAME]"
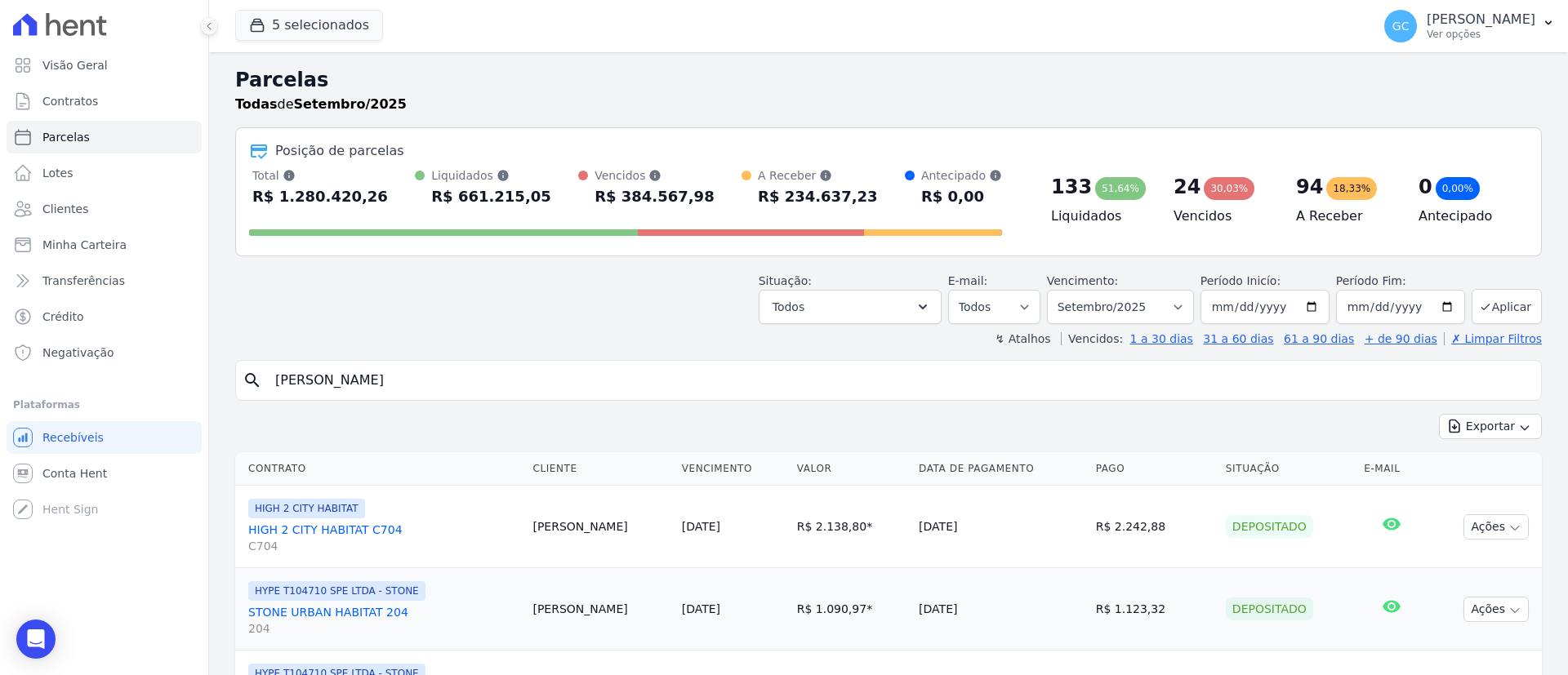
select select
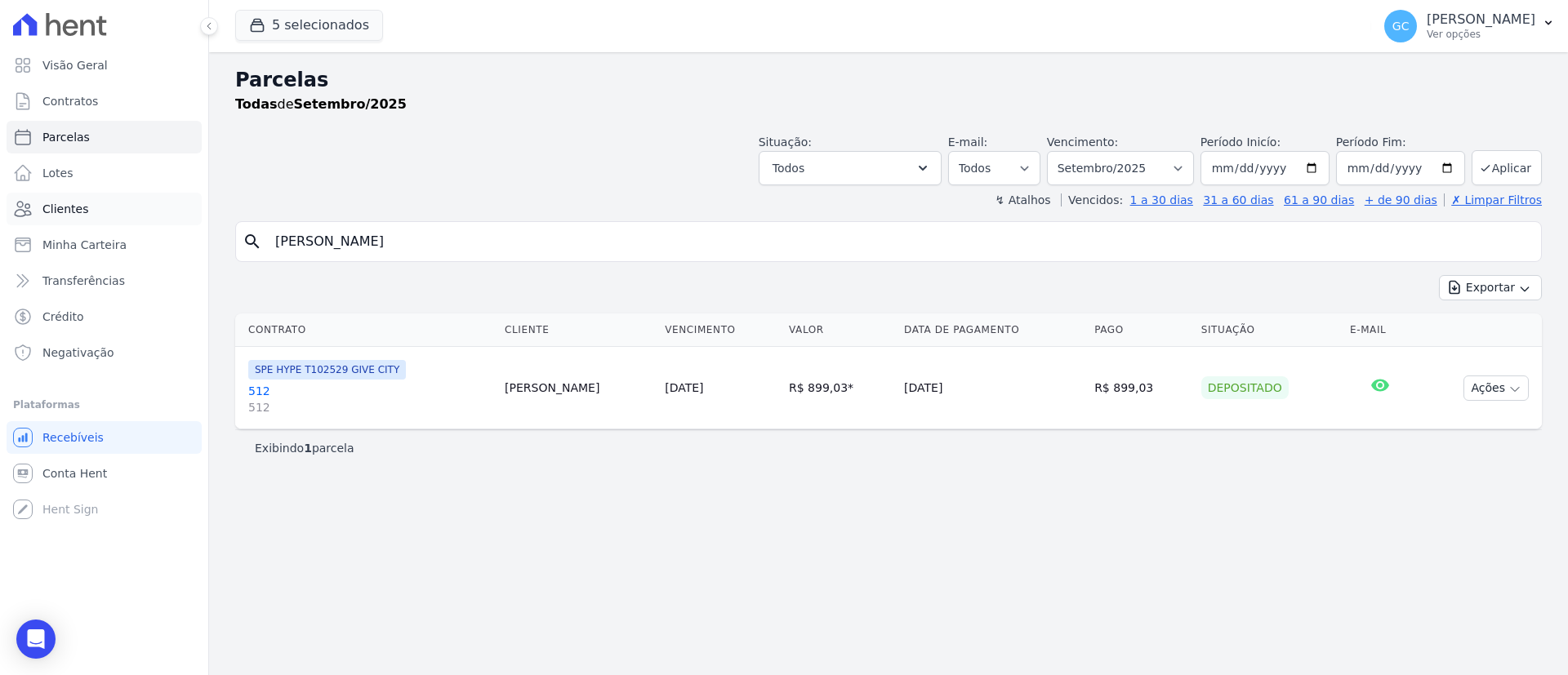
drag, startPoint x: 526, startPoint y: 236, endPoint x: 18, endPoint y: 208, distance: 508.8
click at [19, 208] on div "Visão Geral Contratos [GEOGRAPHIC_DATA] Lotes Clientes Minha Carteira Transferê…" at bounding box center [784, 337] width 1568 height 675
paste input "Bassam Doma"
type input "Bassam Domat"
select select
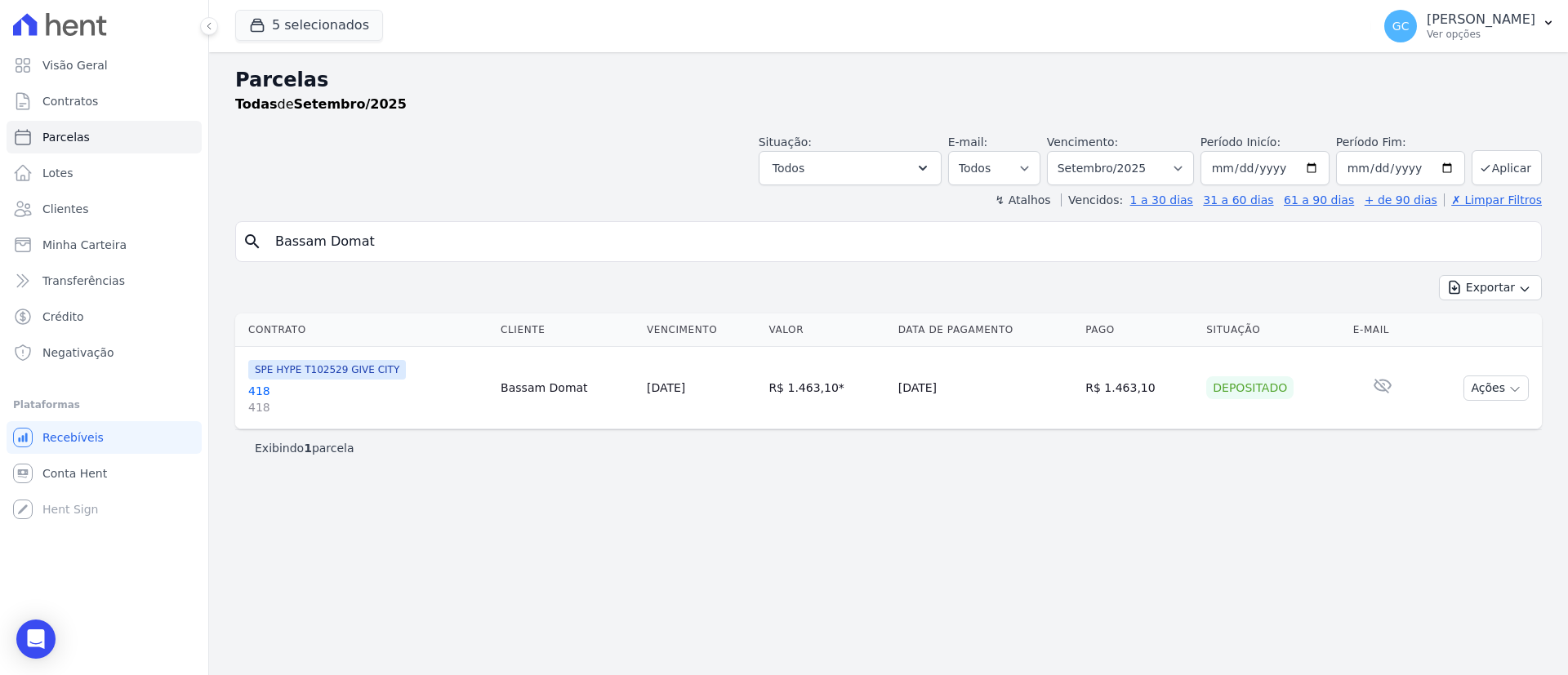
drag, startPoint x: 309, startPoint y: 244, endPoint x: 246, endPoint y: 242, distance: 63.0
click at [254, 243] on div "search [GEOGRAPHIC_DATA]" at bounding box center [888, 242] width 1307 height 41
paste input "[PERSON_NAME]"
type input "[PERSON_NAME]"
select select
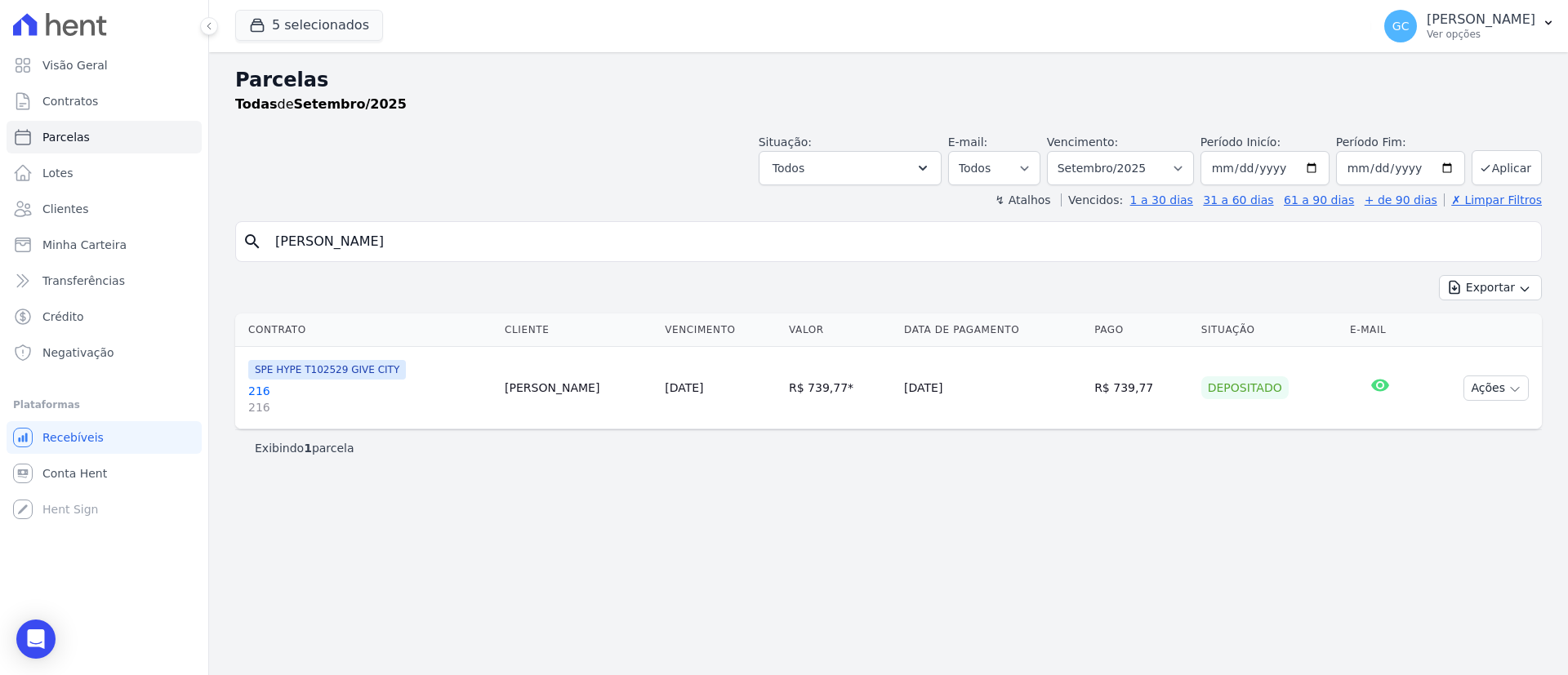
drag, startPoint x: 457, startPoint y: 246, endPoint x: 0, endPoint y: 200, distance: 459.3
click at [0, 215] on div "Visão Geral Contratos [GEOGRAPHIC_DATA] Lotes Clientes Minha Carteira Transferê…" at bounding box center [784, 337] width 1568 height 675
select select
drag, startPoint x: 409, startPoint y: 229, endPoint x: 194, endPoint y: 212, distance: 215.7
click at [261, 222] on div "search [PERSON_NAME]" at bounding box center [888, 242] width 1307 height 41
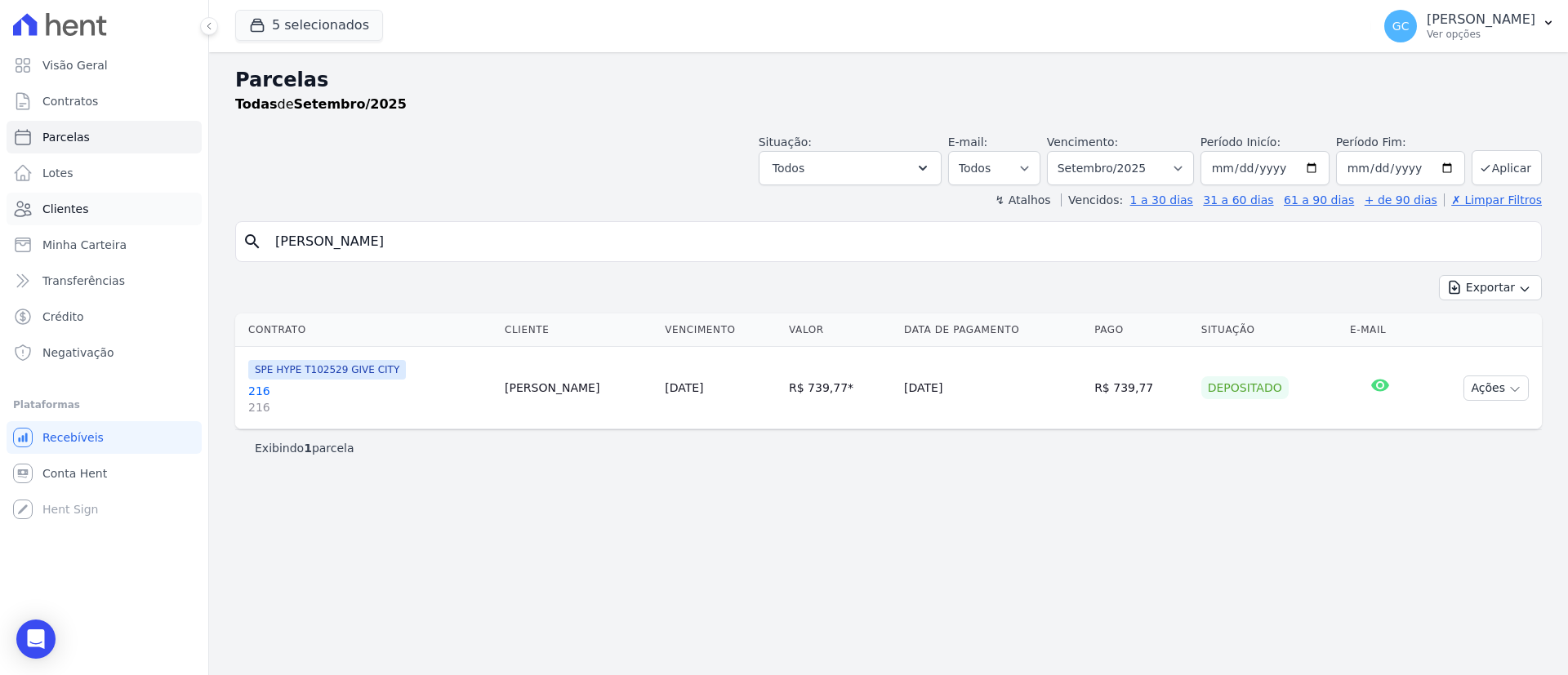
paste input "[PERSON_NAME]"
type input "[PERSON_NAME]"
select select
drag, startPoint x: 449, startPoint y: 260, endPoint x: 242, endPoint y: 241, distance: 207.9
click at [199, 251] on div "Visão Geral Contratos [GEOGRAPHIC_DATA] Lotes Clientes Minha Carteira Transferê…" at bounding box center [784, 337] width 1568 height 675
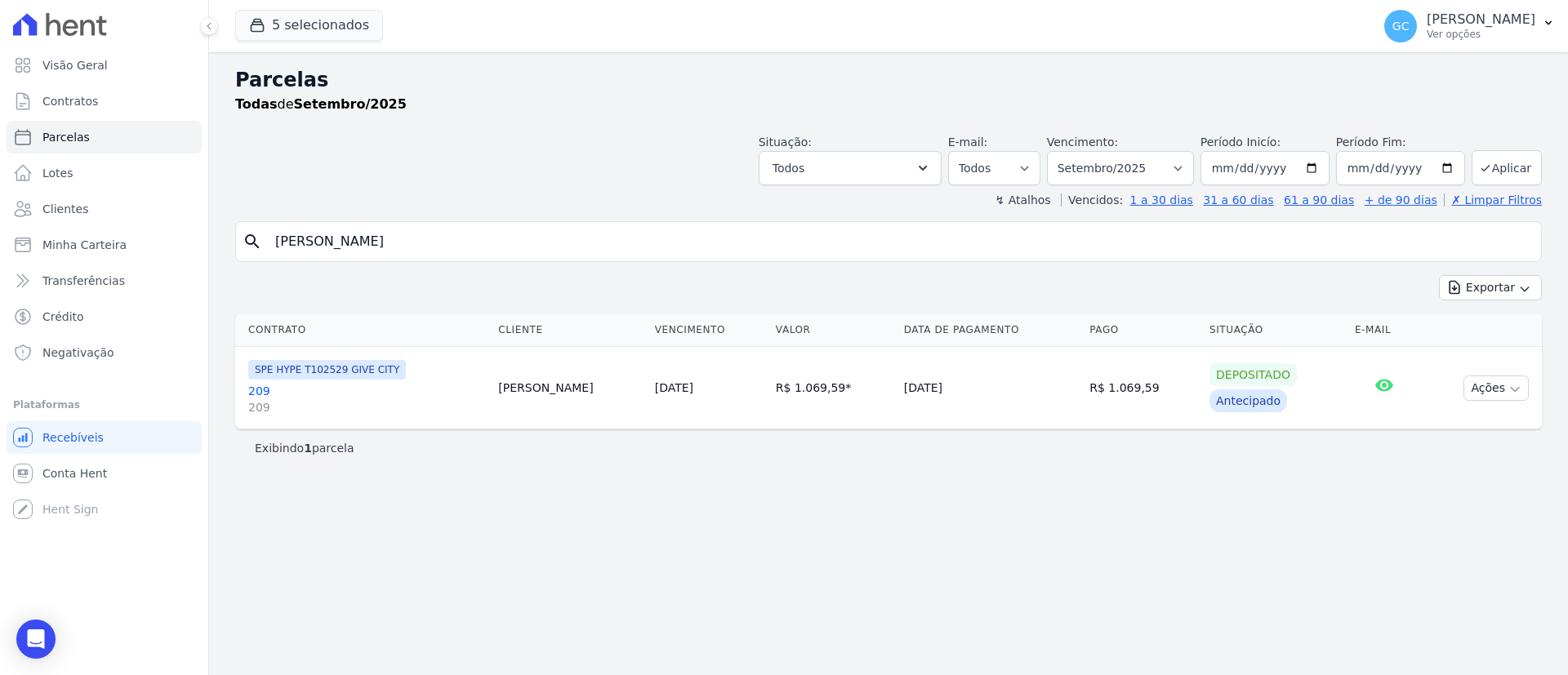
drag, startPoint x: 592, startPoint y: 252, endPoint x: 0, endPoint y: 226, distance: 592.6
click at [0, 230] on div "Visão Geral Contratos [GEOGRAPHIC_DATA] Lotes Clientes Minha Carteira Transferê…" at bounding box center [784, 337] width 1568 height 675
paste input "[PERSON_NAME]"
type input "[PERSON_NAME]"
select select
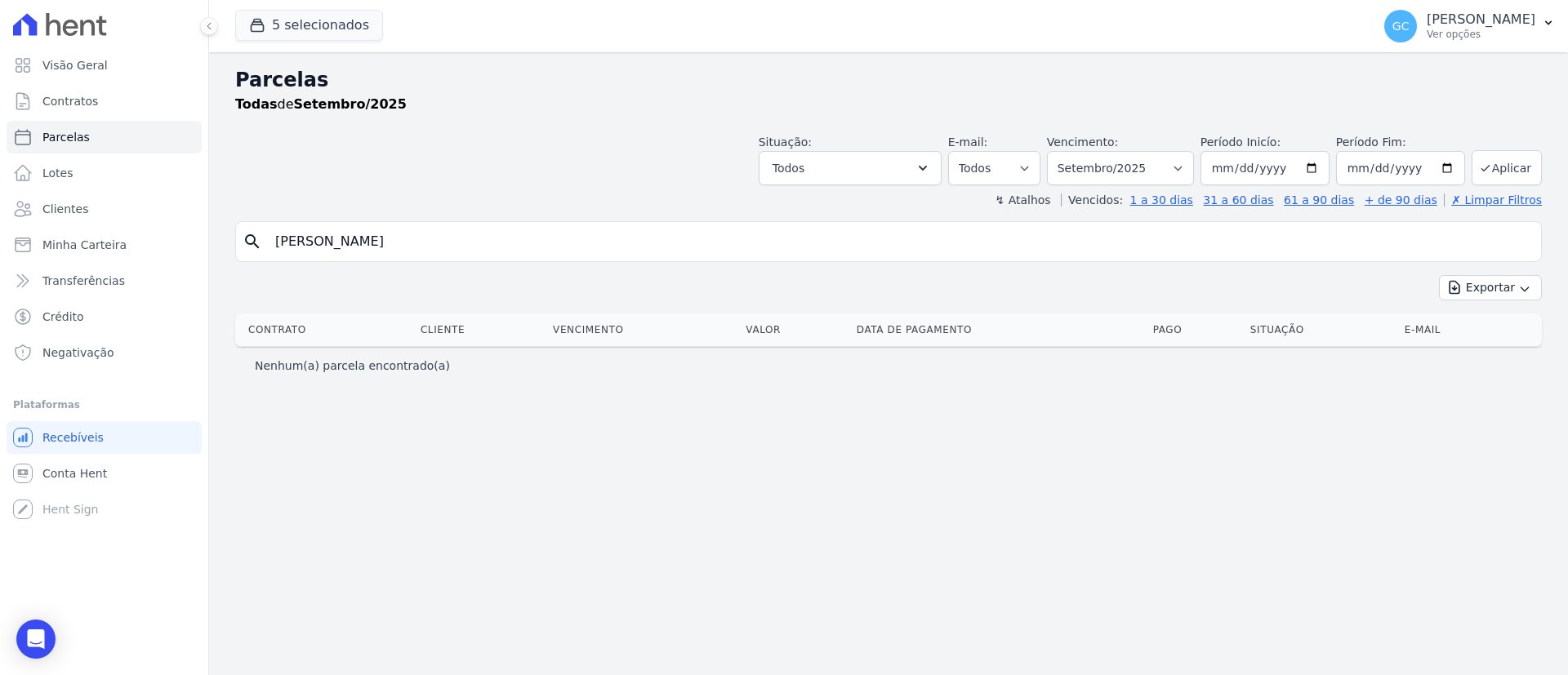
click at [550, 250] on input "[PERSON_NAME]" at bounding box center [899, 242] width 1269 height 33
drag, startPoint x: 550, startPoint y: 250, endPoint x: 0, endPoint y: 180, distance: 554.4
click at [0, 235] on div "Visão Geral Contratos [GEOGRAPHIC_DATA] Lotes Clientes Minha Carteira Transferê…" at bounding box center [784, 337] width 1568 height 675
select select
click at [884, 161] on button "Todos" at bounding box center [849, 168] width 183 height 34
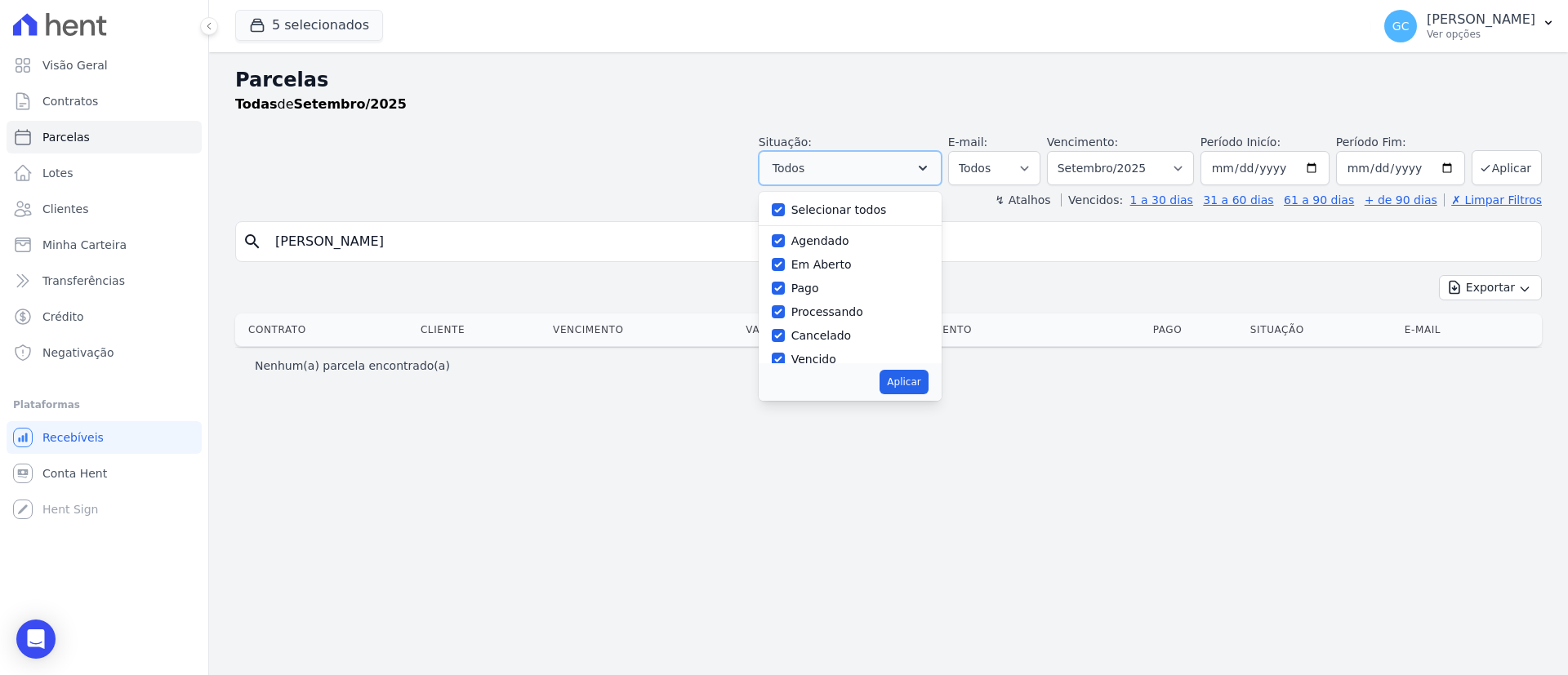
click at [884, 161] on button "Todos" at bounding box center [849, 168] width 183 height 34
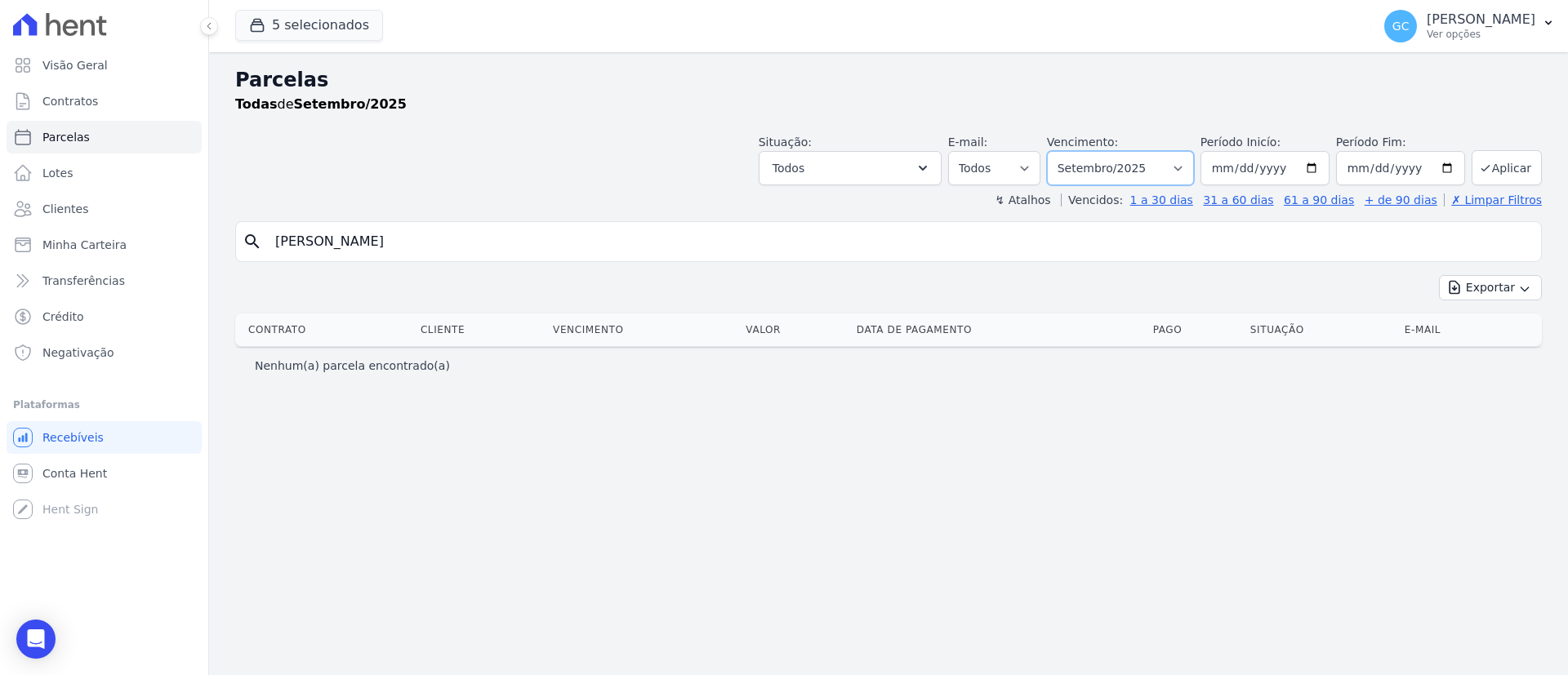
click at [1143, 164] on select "Filtrar por período ──────── Todos os meses Janeiro/2024 Fevereiro/2024 Março/2…" at bounding box center [1120, 168] width 147 height 34
click at [1115, 179] on select "Filtrar por período ──────── Todos os meses Janeiro/2024 Fevereiro/2024 Março/2…" at bounding box center [1120, 168] width 147 height 34
click at [1142, 170] on select "Filtrar por período ──────── Todos os meses Janeiro/2024 Fevereiro/2024 Março/2…" at bounding box center [1120, 168] width 147 height 34
select select "all"
click at [1069, 151] on select "Filtrar por período ──────── Todos os meses Janeiro/2024 Fevereiro/2024 Março/2…" at bounding box center [1120, 168] width 147 height 34
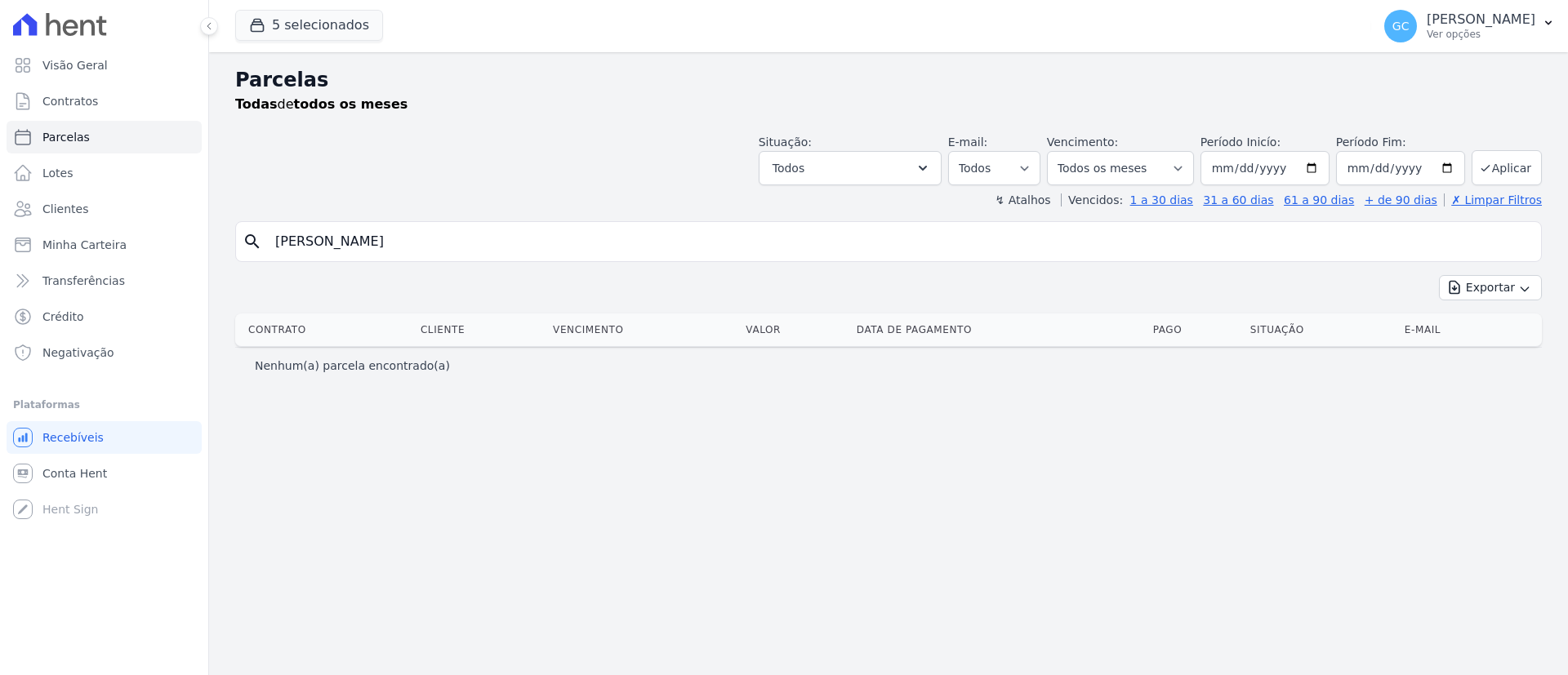
select select
click at [569, 242] on input "[PERSON_NAME]" at bounding box center [899, 242] width 1269 height 33
drag, startPoint x: 569, startPoint y: 242, endPoint x: 320, endPoint y: 308, distance: 257.6
click at [320, 308] on div "search Cristiano Goncalves Da Silva Exportar Exportar PDF Exportar CSV Contrato…" at bounding box center [888, 302] width 1307 height 162
type input "Cristiano"
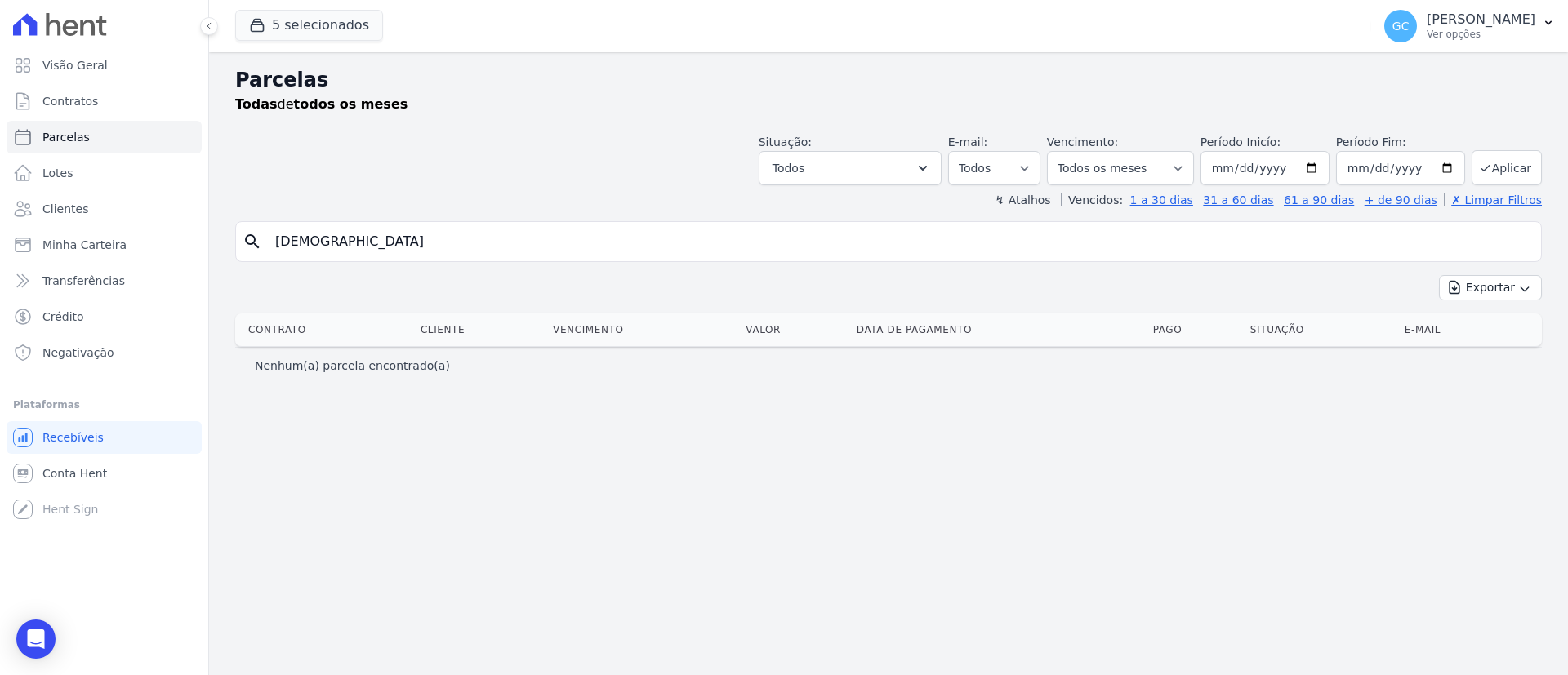
select select
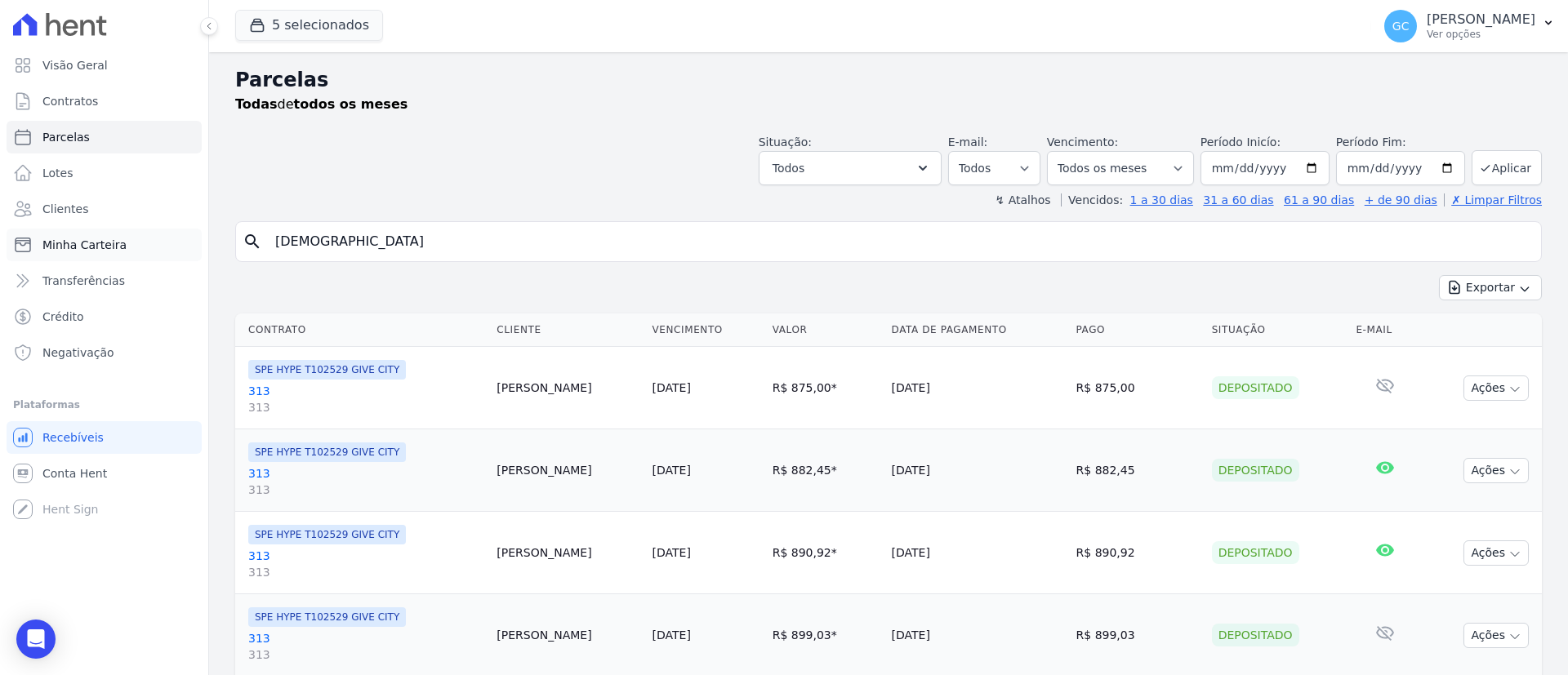
drag, startPoint x: 393, startPoint y: 254, endPoint x: 109, endPoint y: 238, distance: 284.5
click at [112, 244] on div "Visão Geral Contratos [GEOGRAPHIC_DATA] Lotes Clientes Minha Carteira Transferê…" at bounding box center [784, 337] width 1568 height 675
paste input "Elcio Luiz Diniz Martins"
type input "Elcio Luiz Diniz Martins"
select select
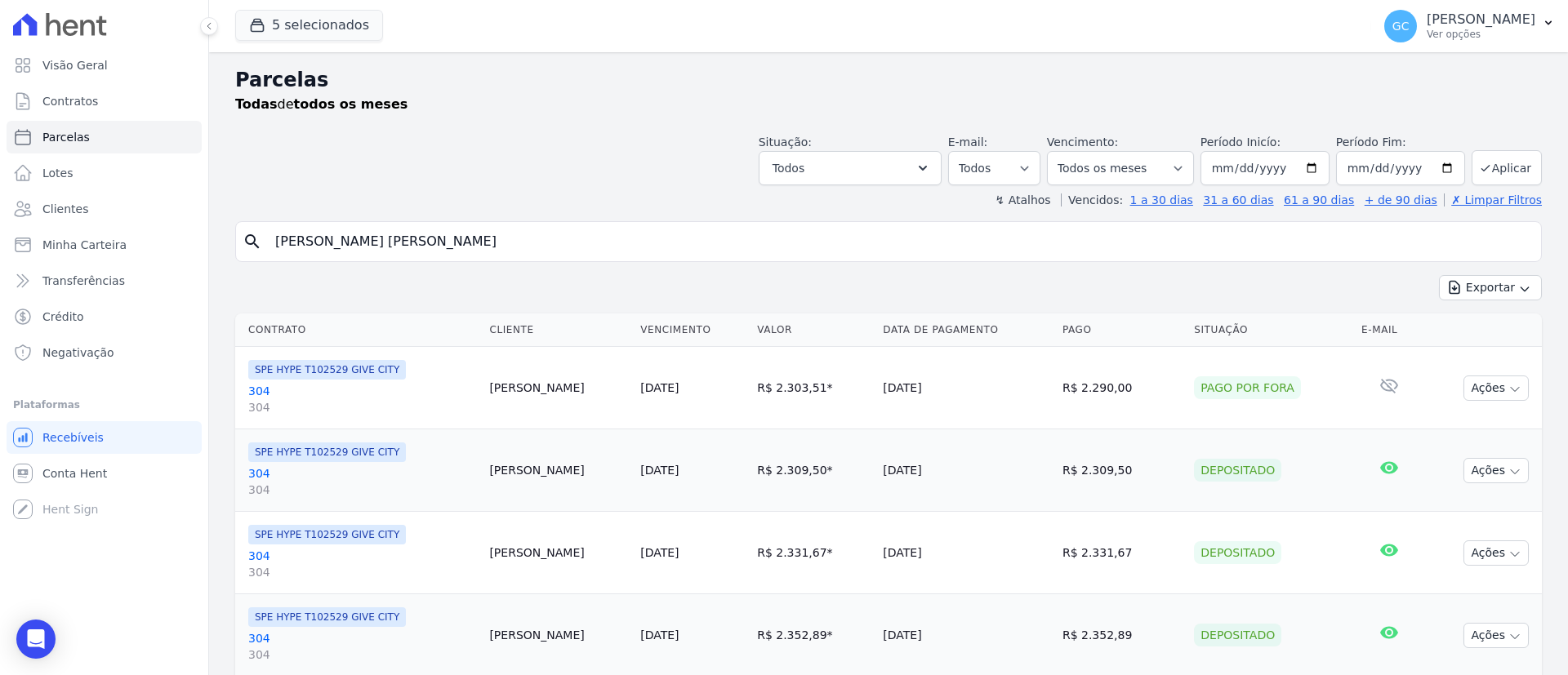
drag, startPoint x: 458, startPoint y: 242, endPoint x: 0, endPoint y: 201, distance: 459.8
click at [22, 211] on div "Visão Geral Contratos [GEOGRAPHIC_DATA] Lotes Clientes Minha Carteira Transferê…" at bounding box center [784, 337] width 1568 height 675
paste input "Lucimara Cristina Da Silveira"
type input "Lucimara Cristina Da Silveira"
select select
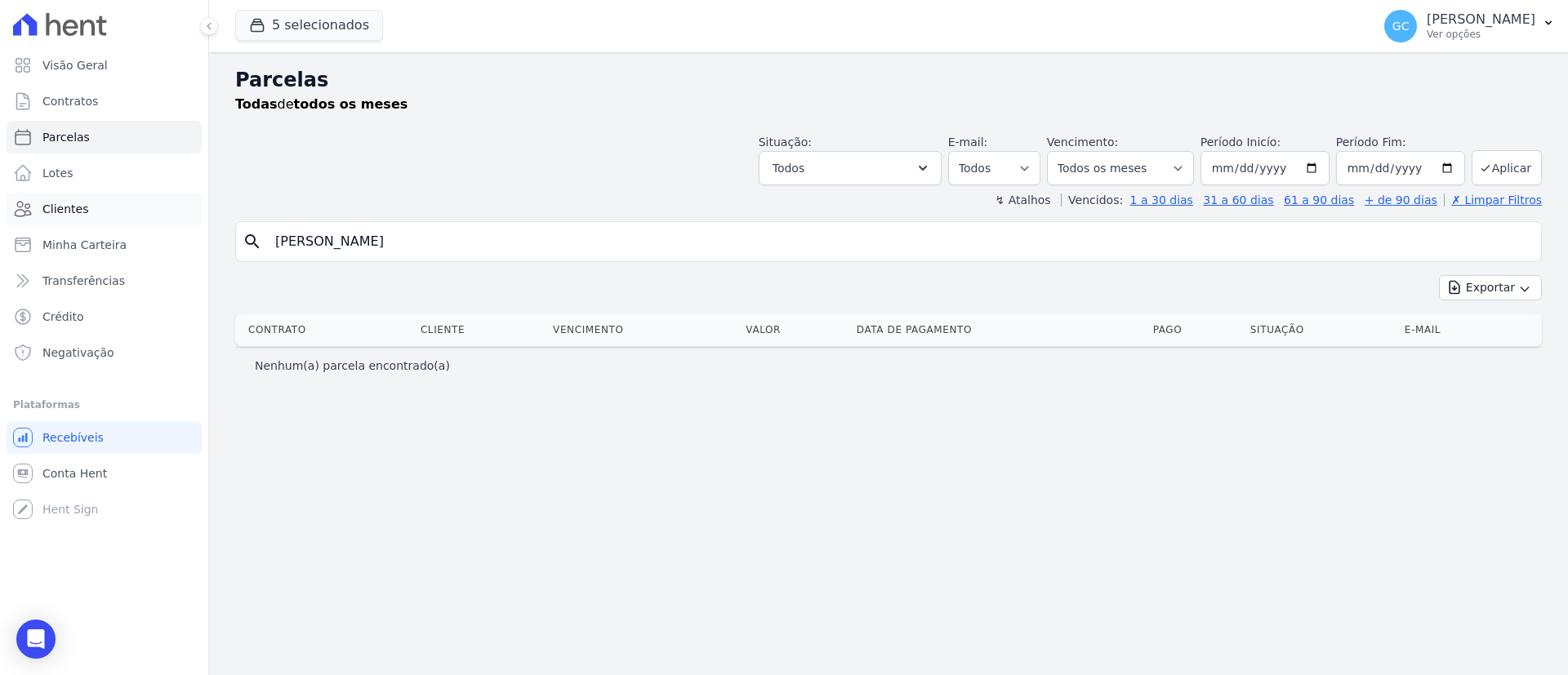
drag, startPoint x: 262, startPoint y: 223, endPoint x: 137, endPoint y: 223, distance: 125.0
click at [161, 224] on div "Visão Geral Contratos [GEOGRAPHIC_DATA] Lotes Clientes Minha Carteira Transferê…" at bounding box center [784, 337] width 1568 height 675
paste input "Tuanny Caroline Freiberger"
type input "Tuanny Caroline Freiberger"
select select
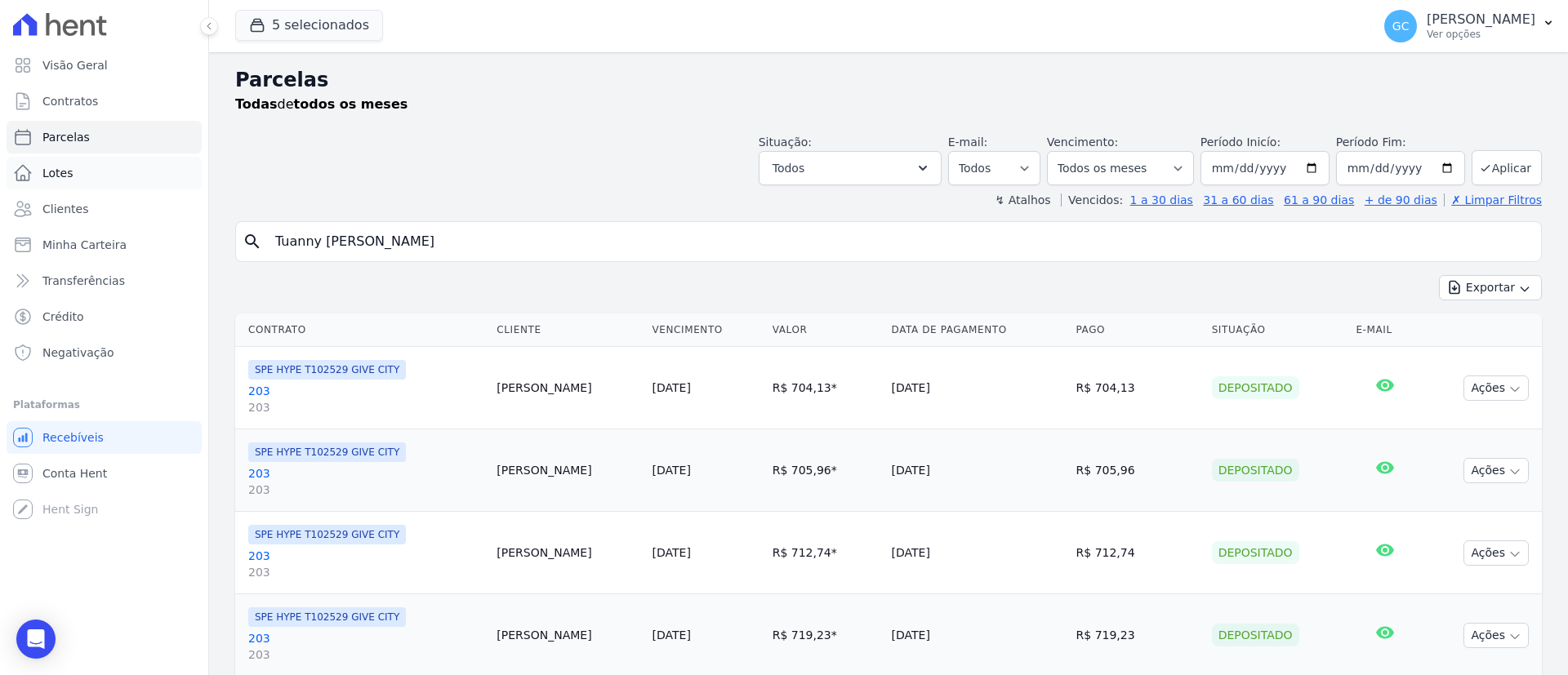
drag, startPoint x: 479, startPoint y: 244, endPoint x: 53, endPoint y: 178, distance: 431.1
click at [68, 192] on div "Visão Geral Contratos [GEOGRAPHIC_DATA] Lotes Clientes Minha Carteira Transferê…" at bounding box center [784, 337] width 1568 height 675
paste input "Roseli Bueno Sperotto"
type input "Roseli Bueno Sperotto"
select select
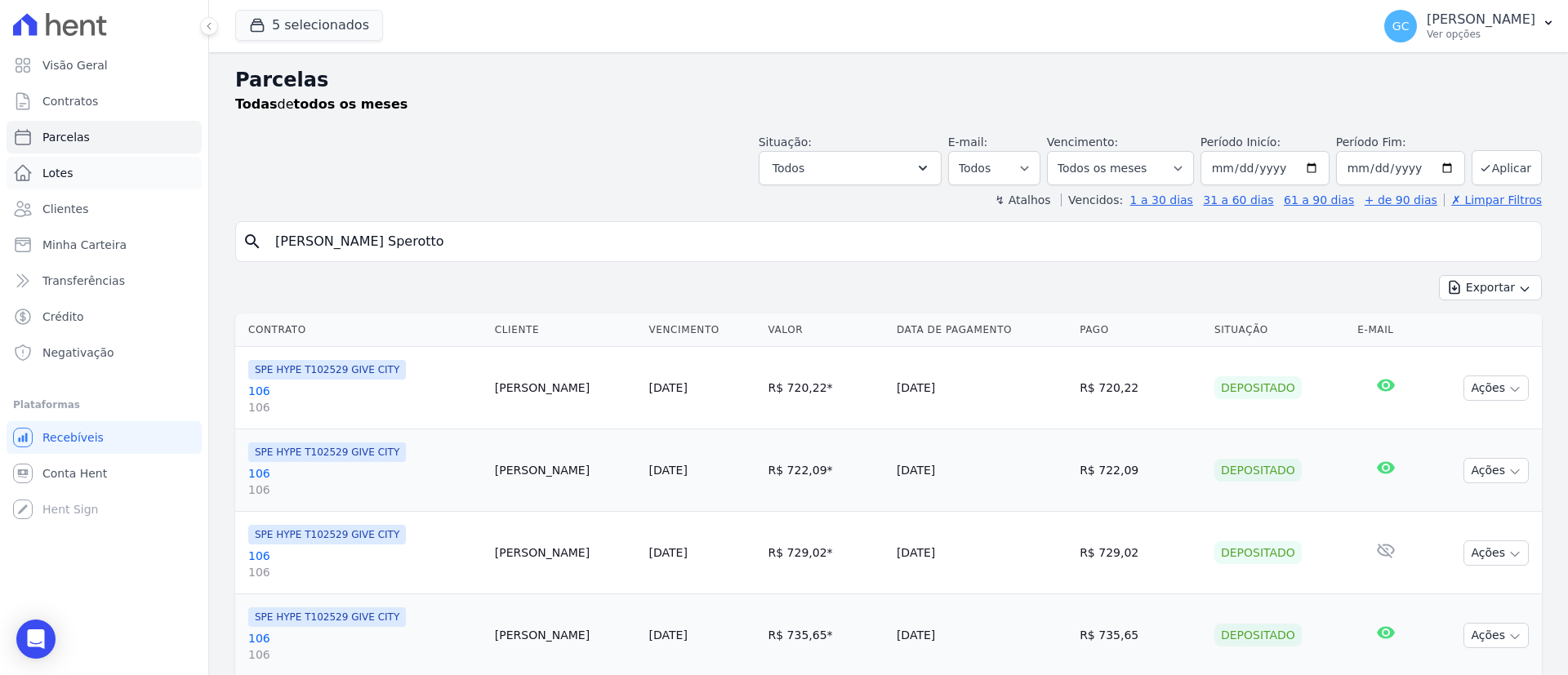
drag, startPoint x: 505, startPoint y: 246, endPoint x: 53, endPoint y: 178, distance: 457.1
click at [81, 192] on div "Visão Geral Contratos [GEOGRAPHIC_DATA] Lotes Clientes Minha Carteira Transferê…" at bounding box center [784, 337] width 1568 height 675
paste input "Felix Iranzo Junior"
type input "Felix Iranzo Junior"
select select
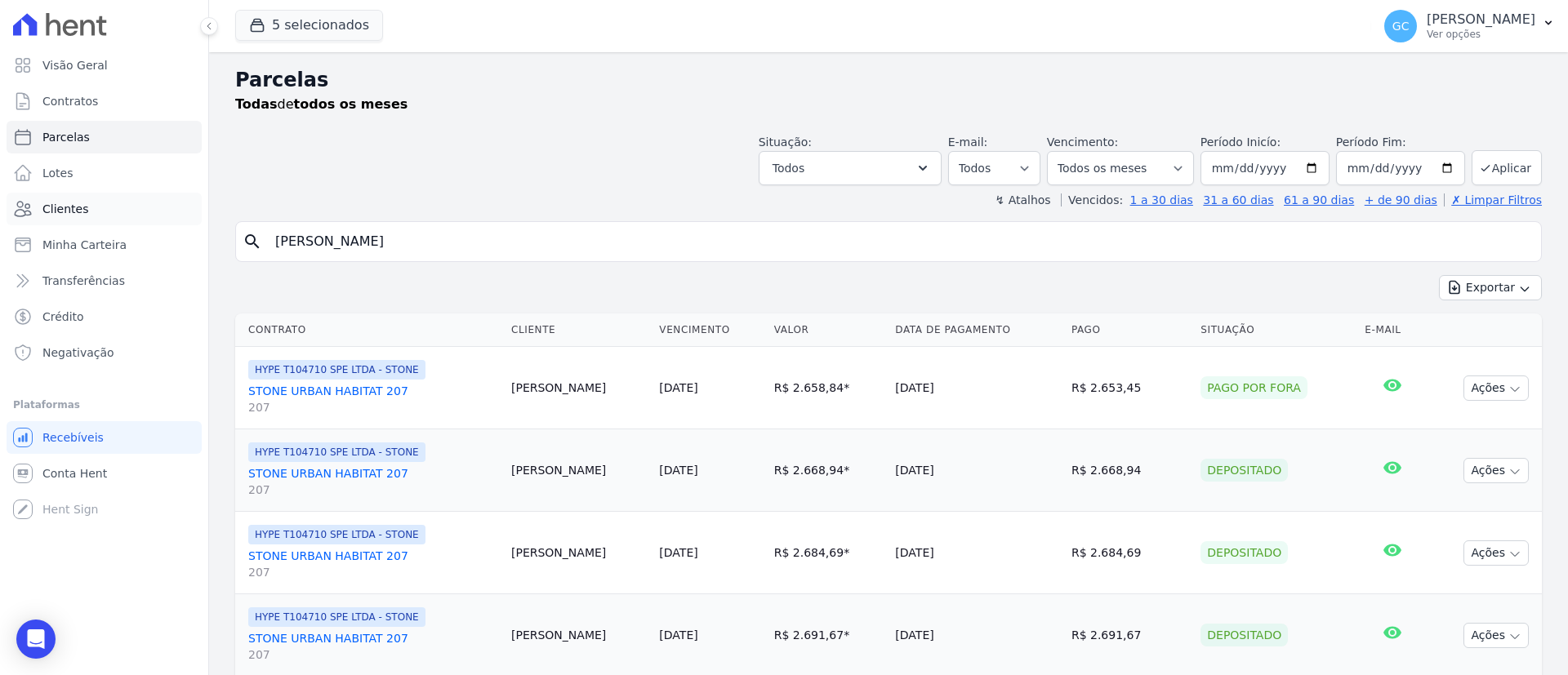
drag, startPoint x: 253, startPoint y: 241, endPoint x: 89, endPoint y: 219, distance: 165.5
click at [98, 229] on div "Visão Geral Contratos [GEOGRAPHIC_DATA] Lotes Clientes Minha Carteira Transferê…" at bounding box center [784, 337] width 1568 height 675
paste input "Nadia De Oliveira Dornela"
type input "Nadia De Oliveira Dornela"
select select
